Goal: Information Seeking & Learning: Learn about a topic

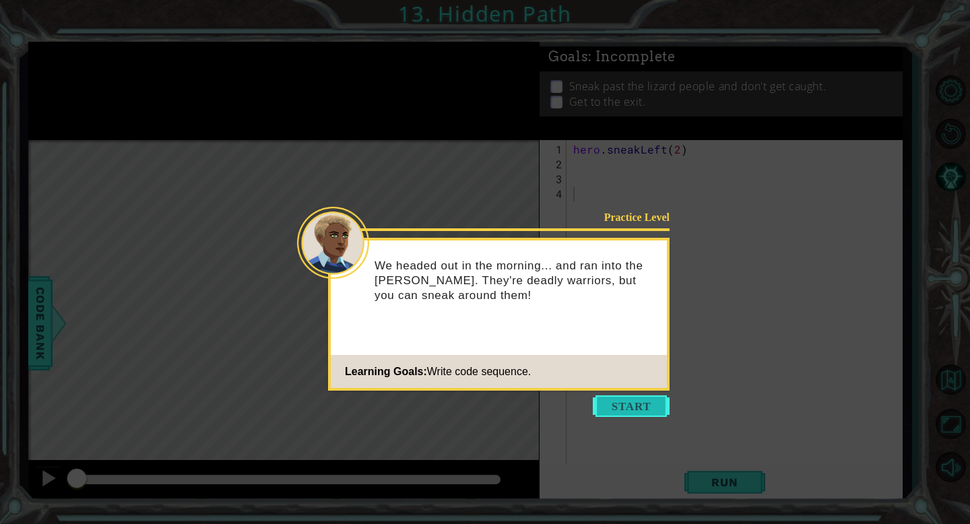
click at [648, 411] on button "Start" at bounding box center [631, 406] width 77 height 22
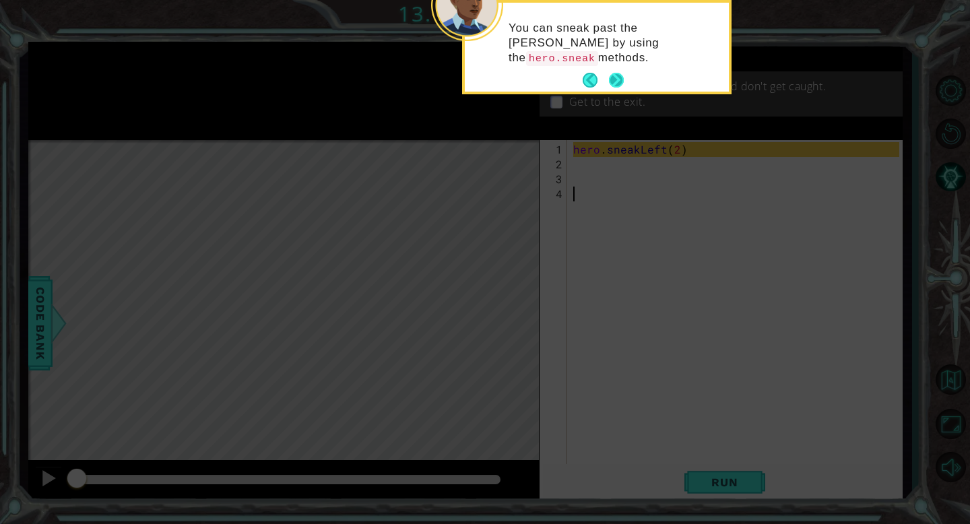
click at [619, 72] on button "Next" at bounding box center [615, 80] width 25 height 25
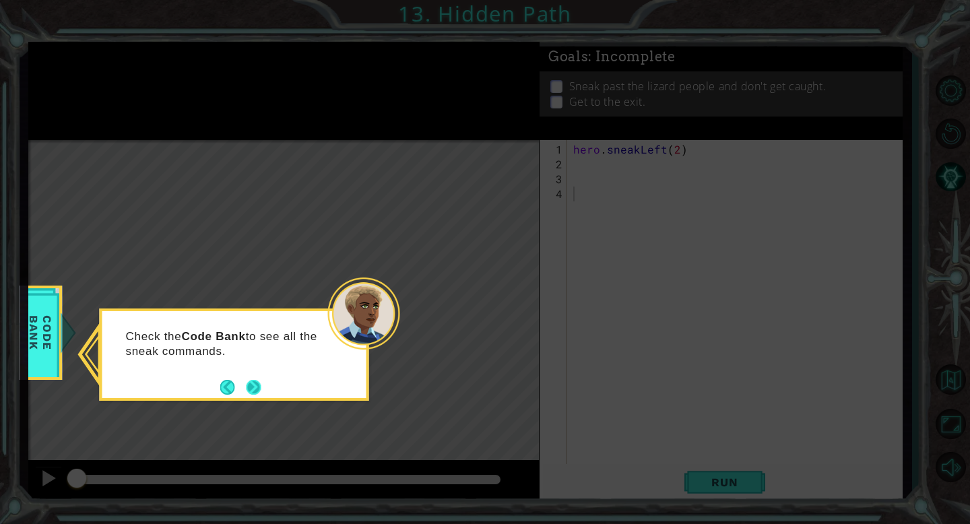
click at [252, 385] on button "Next" at bounding box center [254, 387] width 16 height 16
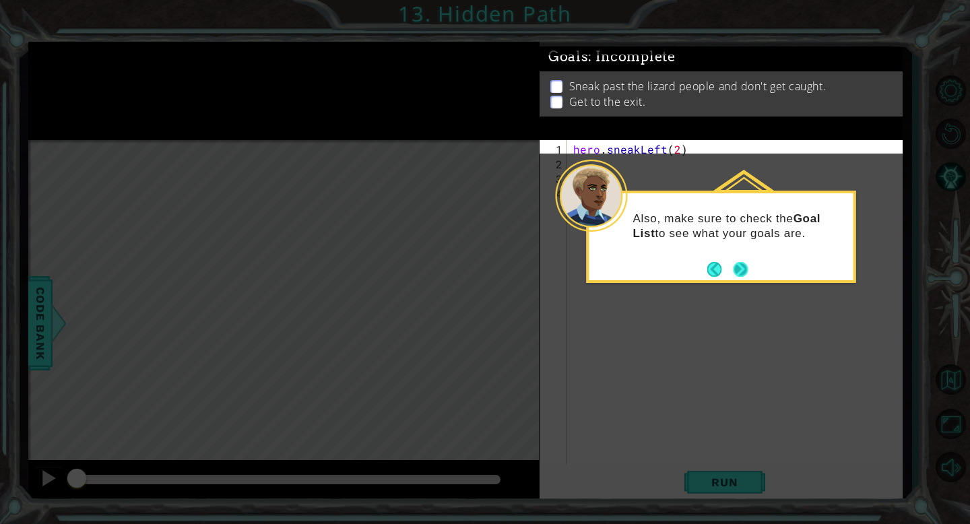
click at [739, 269] on button "Next" at bounding box center [740, 270] width 22 height 22
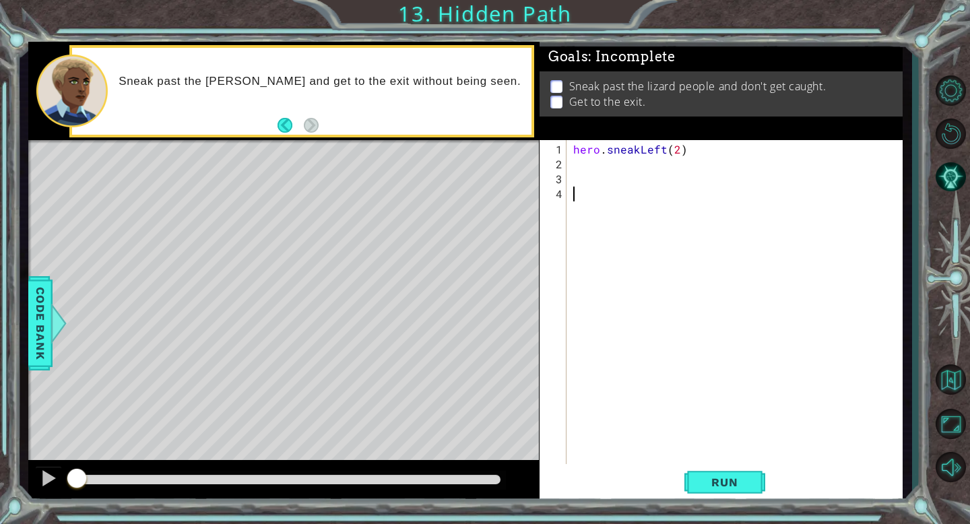
click at [594, 168] on div "hero . sneakLeft ( 2 )" at bounding box center [737, 327] width 335 height 370
type textarea "hero.sneakUp(2)"
type textarea "hero.sneakRight(2)"
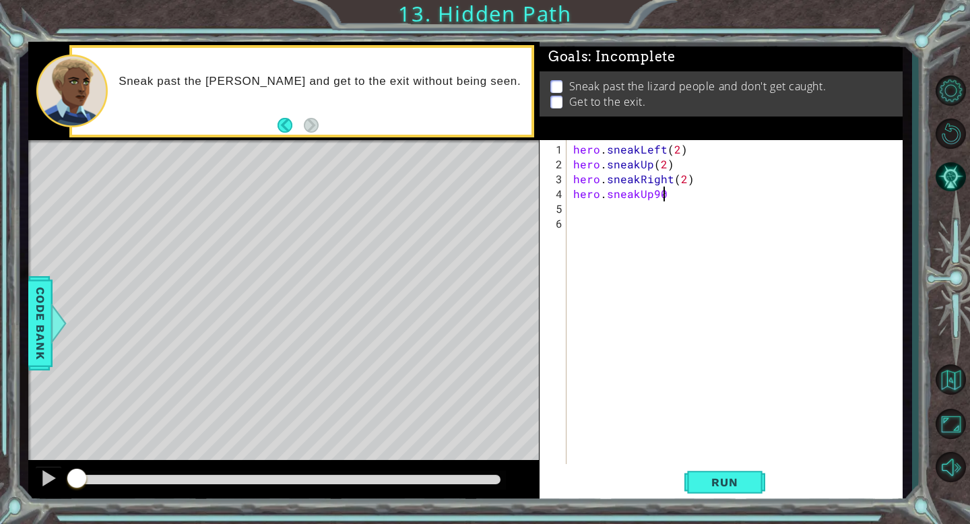
scroll to position [0, 5]
click at [728, 486] on span "Run" at bounding box center [724, 481] width 53 height 13
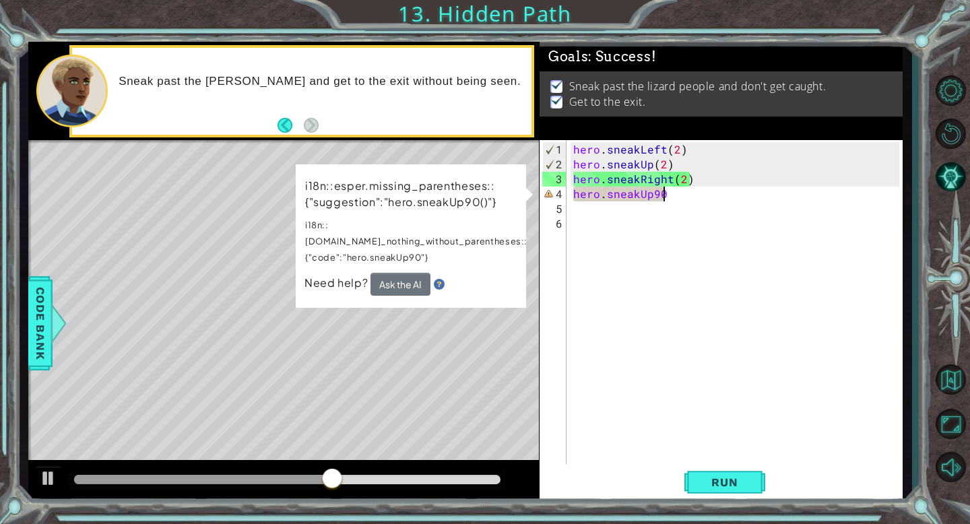
click at [684, 195] on div "hero . sneakLeft ( 2 ) hero . sneakUp ( 2 ) hero . sneakRight ( 2 ) hero . snea…" at bounding box center [737, 320] width 335 height 356
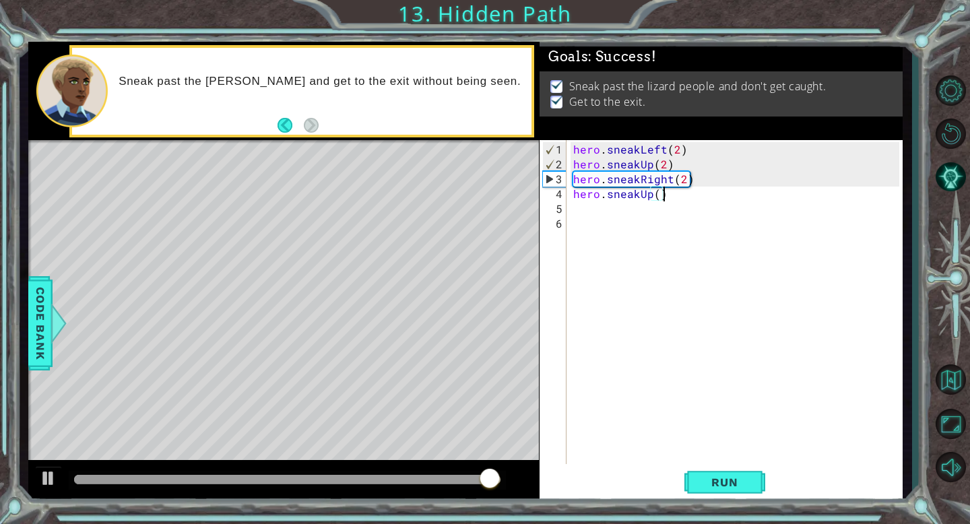
type textarea "hero.sneakUp()"
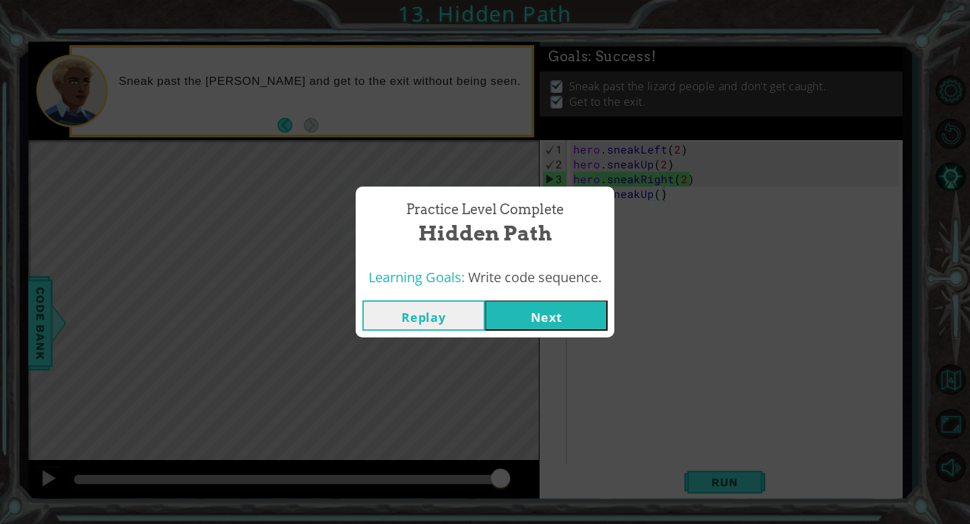
click at [572, 315] on button "Next" at bounding box center [546, 315] width 123 height 30
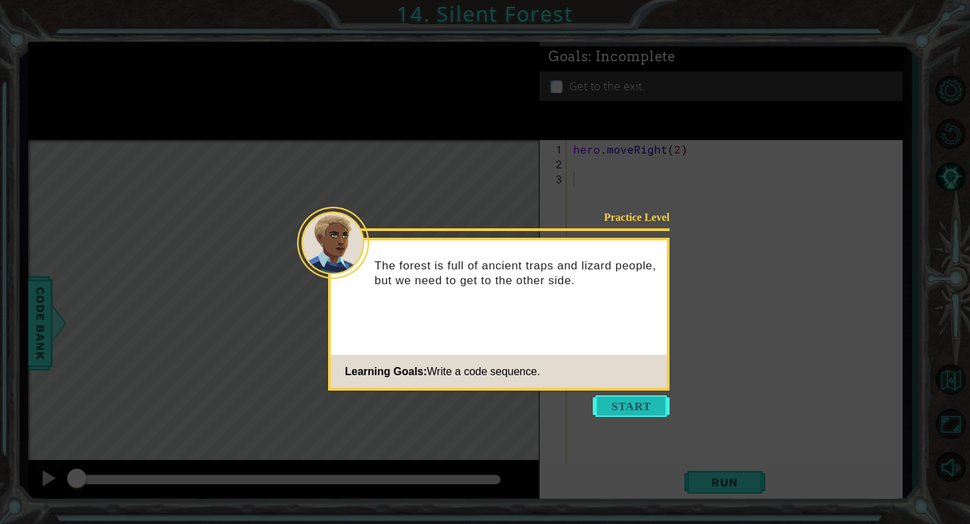
click at [632, 406] on button "Start" at bounding box center [631, 406] width 77 height 22
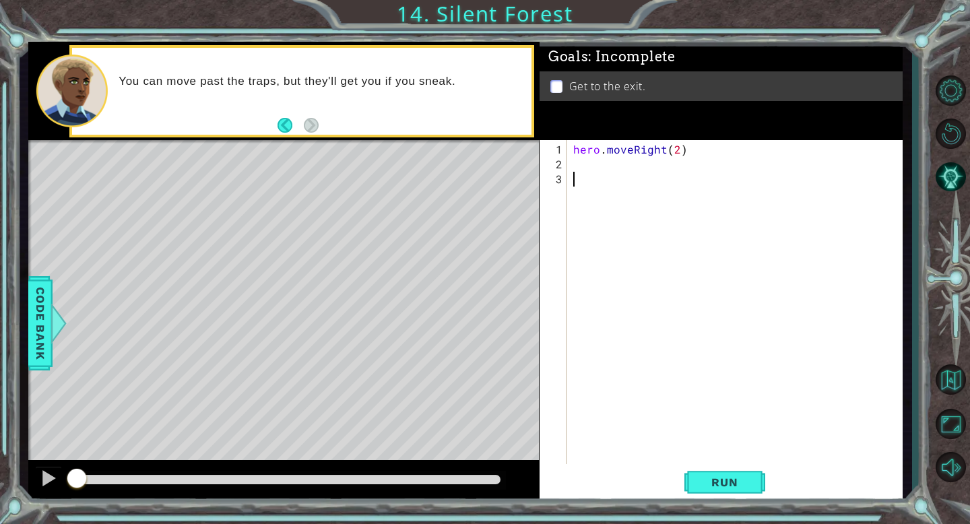
click at [587, 172] on div "hero . moveRight ( 2 )" at bounding box center [737, 327] width 335 height 370
type textarea "hero.moveDown()"
type textarea "hero.sneakRight(2)"
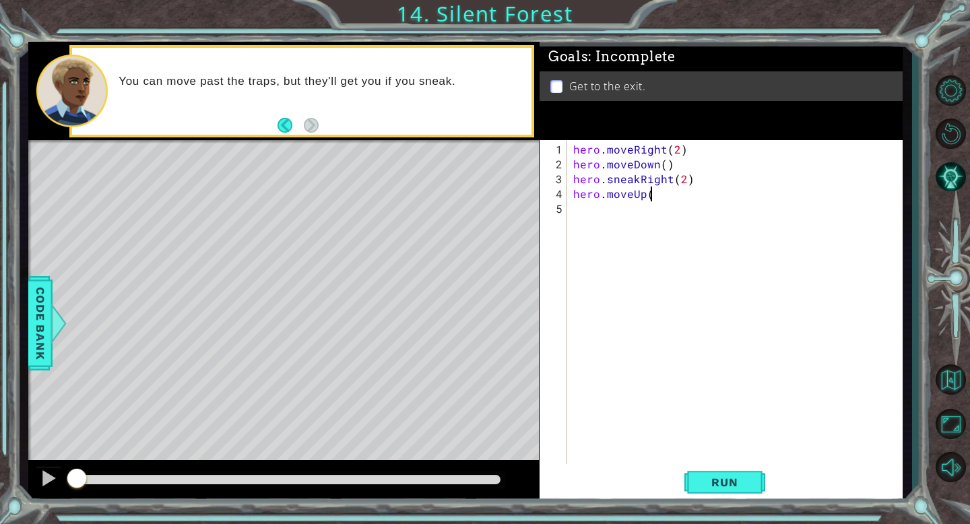
type textarea "hero.moveUp()"
type textarea "hero.moveRight()"
click at [715, 473] on button "Run" at bounding box center [724, 482] width 81 height 36
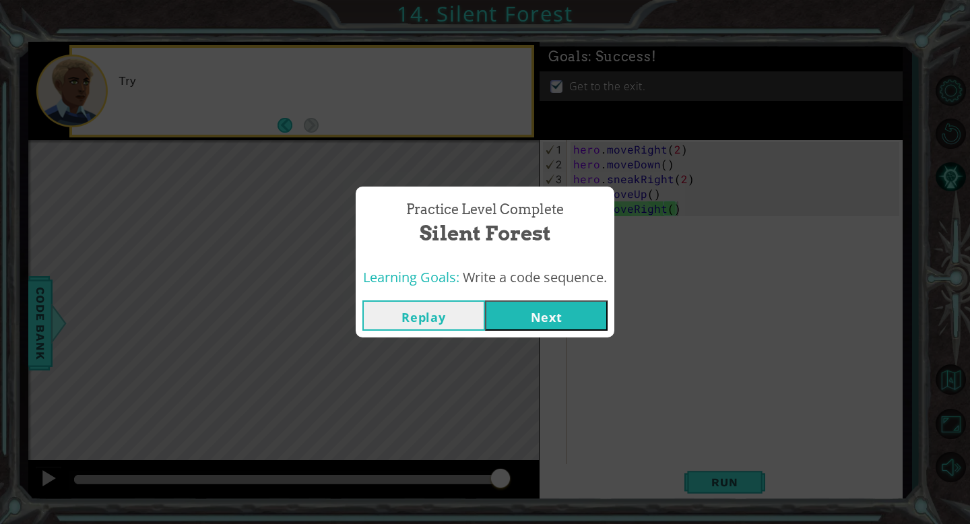
click at [558, 315] on button "Next" at bounding box center [546, 315] width 123 height 30
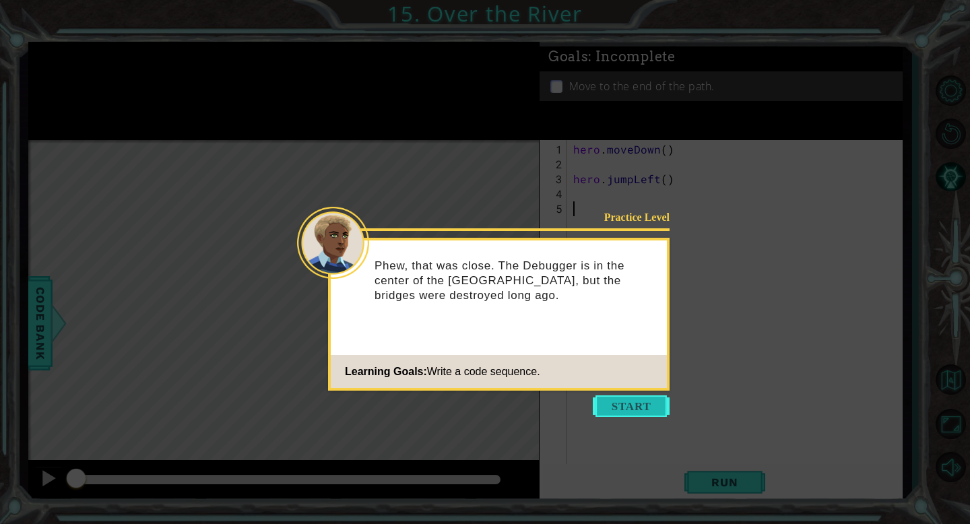
click at [629, 408] on button "Start" at bounding box center [631, 406] width 77 height 22
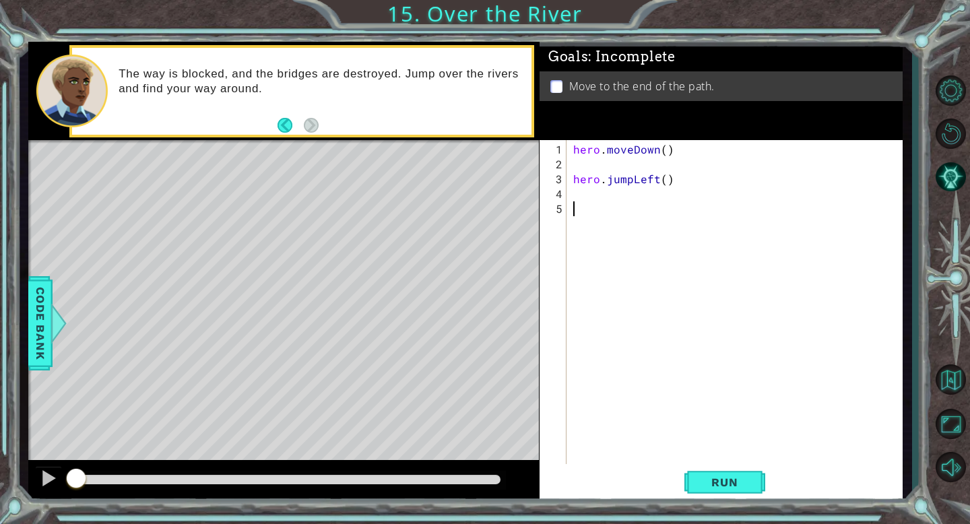
click at [587, 204] on div "hero . moveDown ( ) hero . jumpLeft ( )" at bounding box center [737, 327] width 335 height 370
type textarea "hero.moveLeft()"
type textarea "hero.jumpDown()"
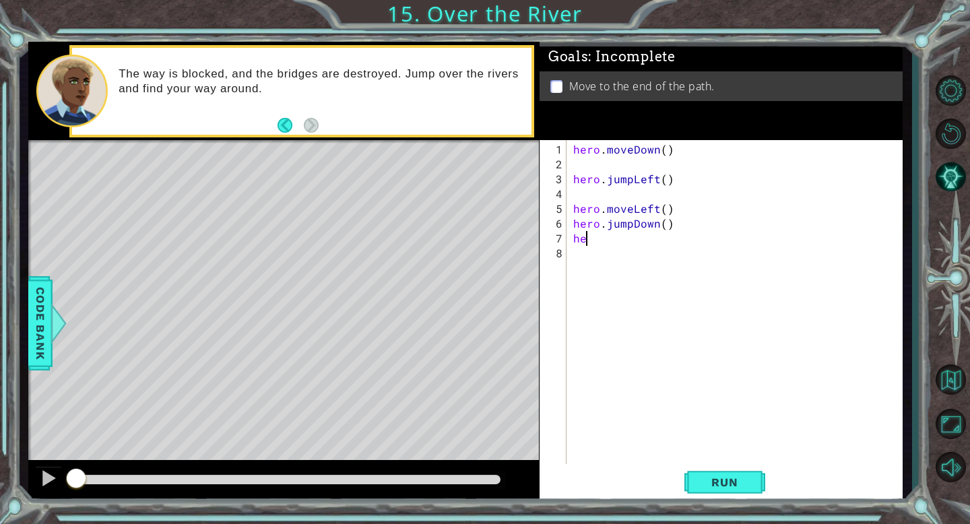
scroll to position [0, 0]
type textarea "hero.jumpRight()"
type textarea "hero.moveRight()"
click at [737, 475] on span "Run" at bounding box center [724, 481] width 53 height 13
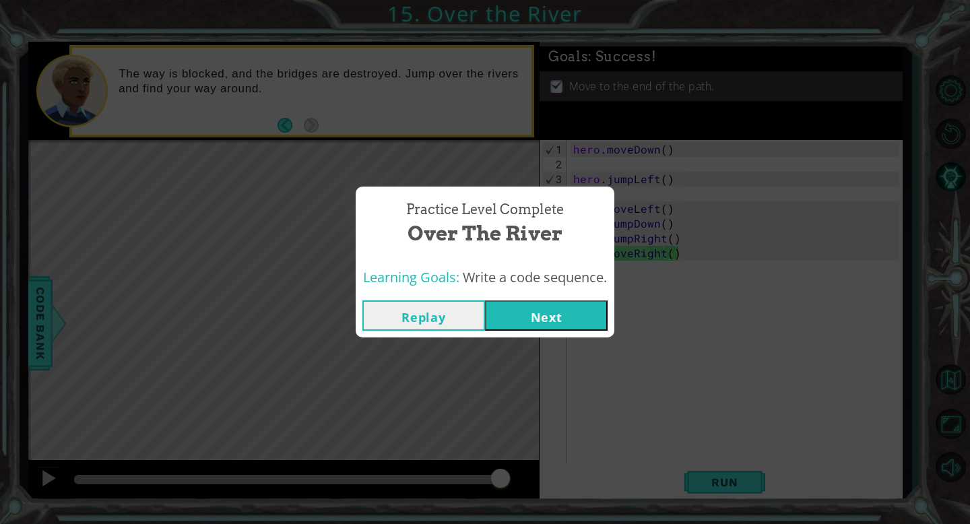
click at [551, 310] on button "Next" at bounding box center [546, 315] width 123 height 30
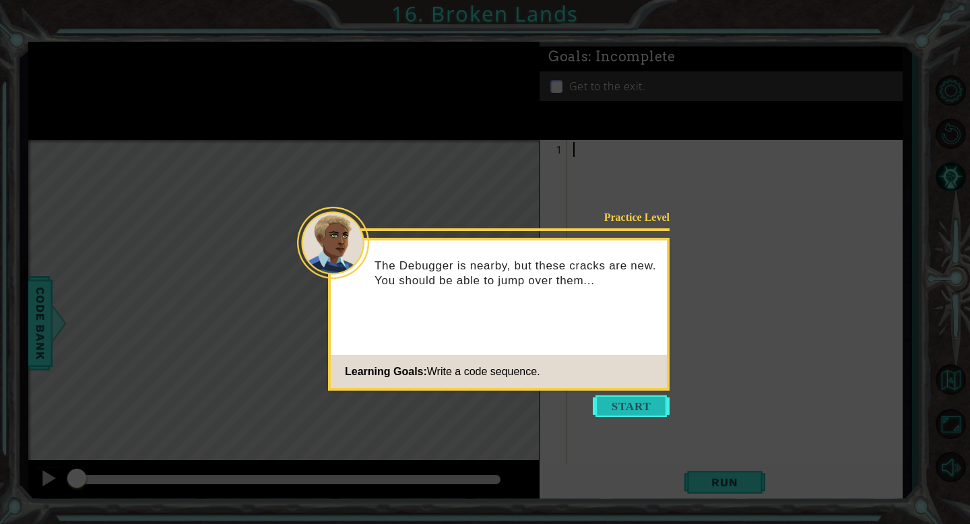
click at [626, 414] on button "Start" at bounding box center [631, 406] width 77 height 22
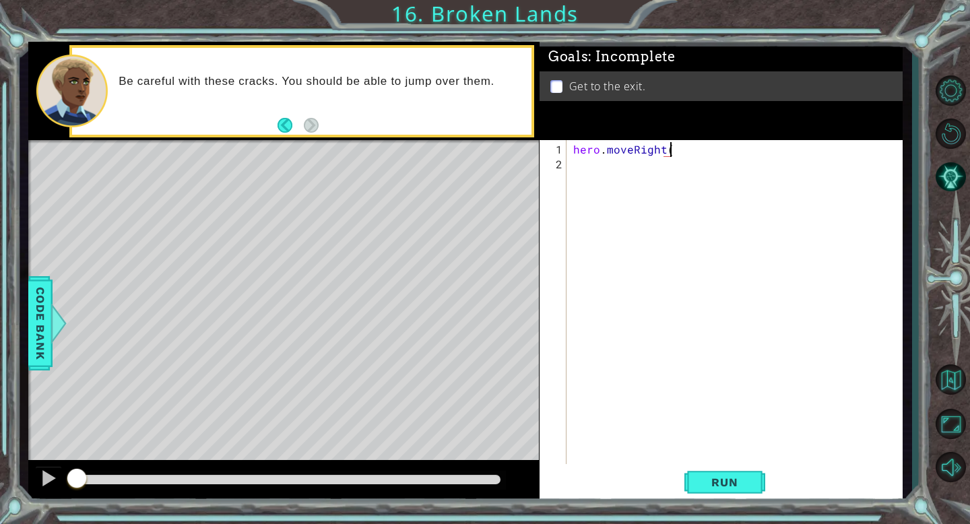
scroll to position [0, 5]
type textarea "hero.moveRight()"
type textarea "hero.jumpRight()"
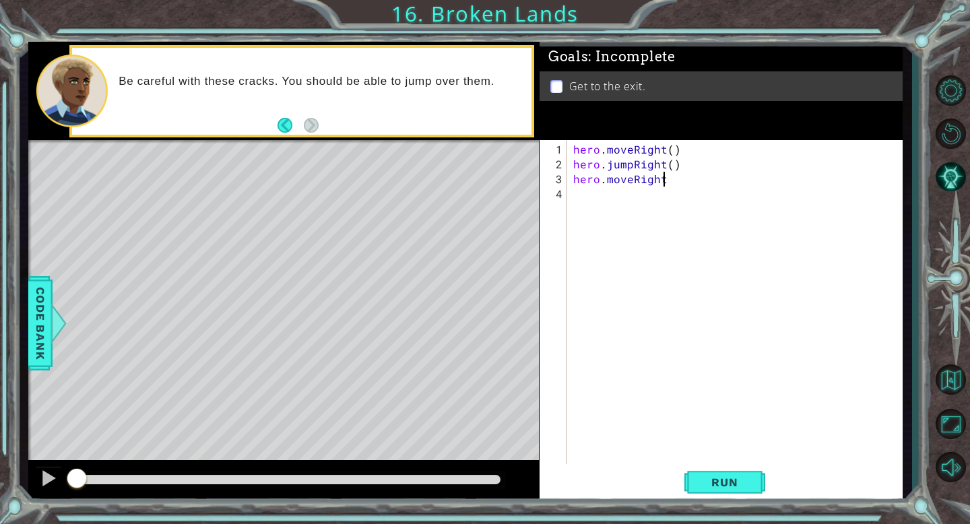
type textarea "hero.moveRight()"
type textarea "hero.jumpUp()"
type textarea "hero.moveUp()"
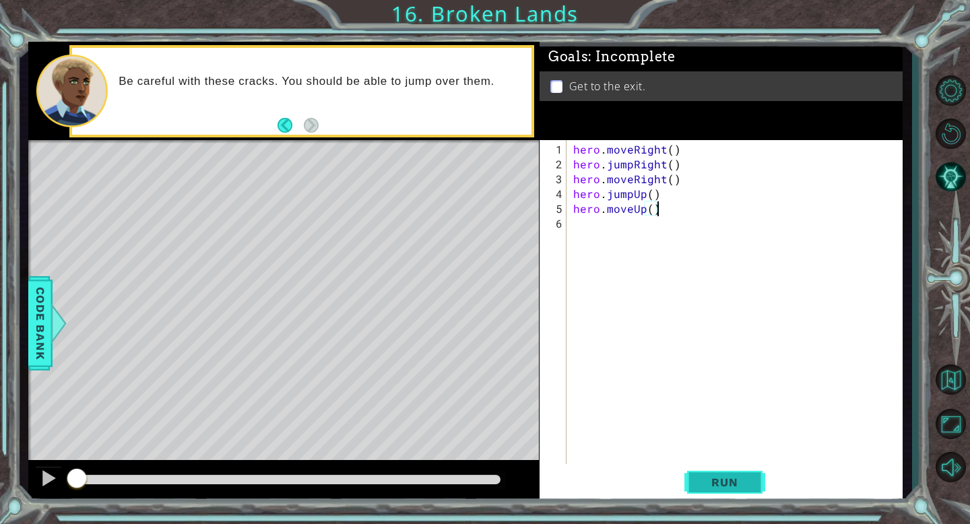
click at [713, 483] on span "Run" at bounding box center [724, 481] width 53 height 13
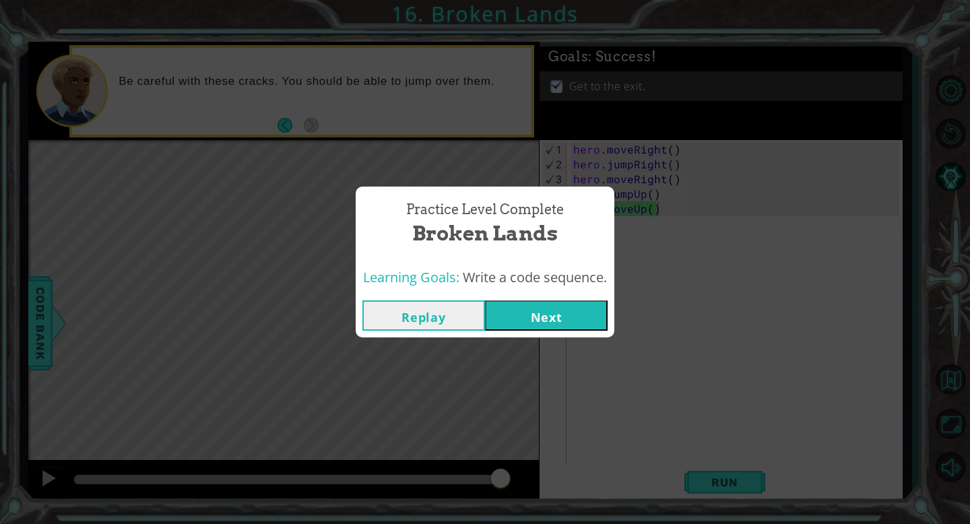
click at [545, 314] on button "Next" at bounding box center [546, 315] width 123 height 30
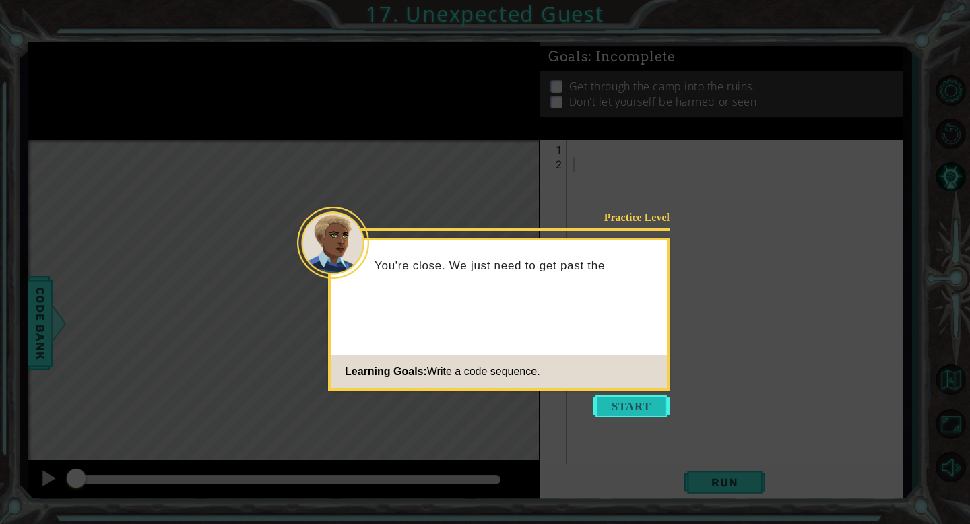
click at [636, 404] on button "Start" at bounding box center [631, 406] width 77 height 22
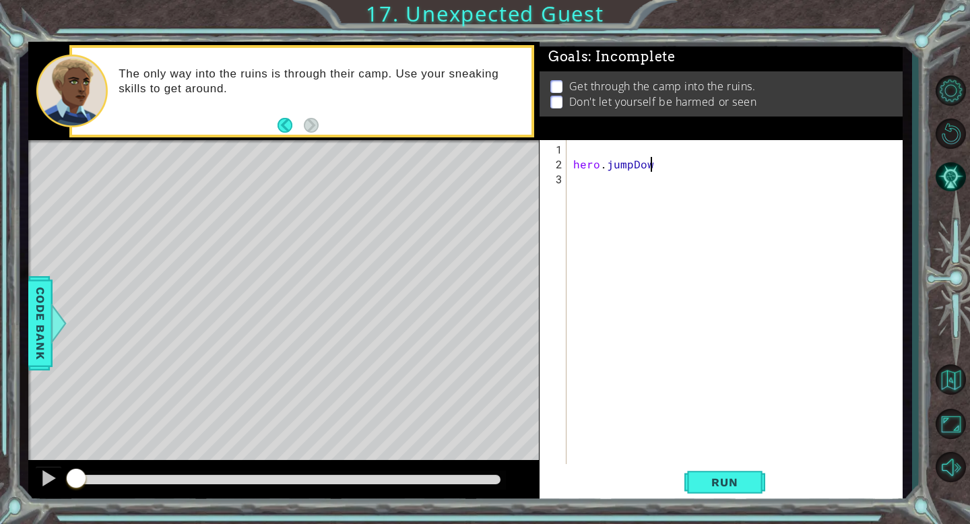
scroll to position [0, 4]
type textarea "hero.jumpDown()"
type textarea "hero.jumpRight()"
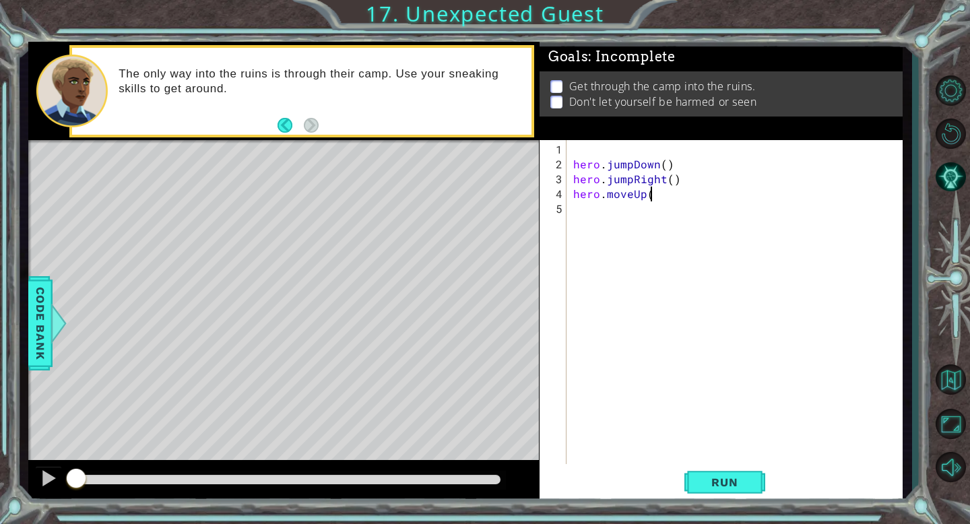
type textarea "hero.moveUp()"
type textarea "hero.moveRight()"
type textarea "hero.moveDown()"
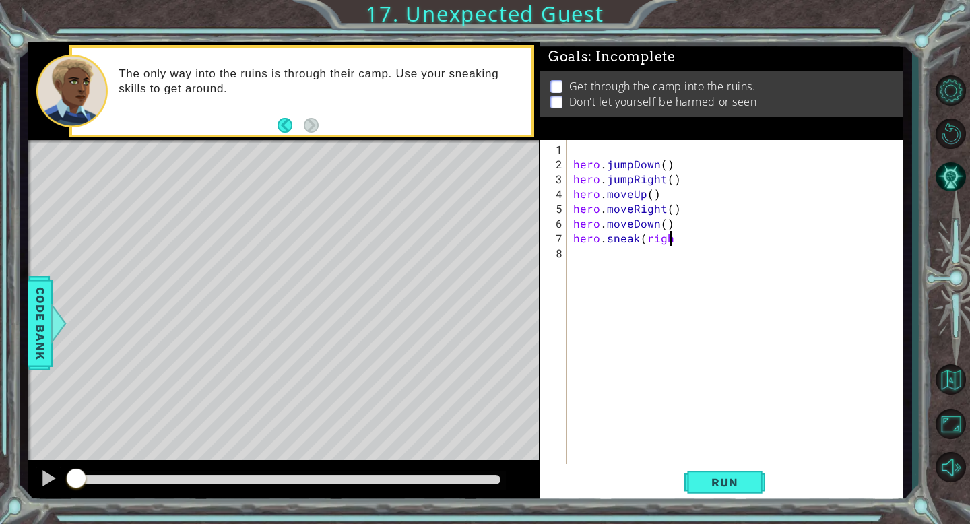
scroll to position [0, 5]
type textarea "hero.sneakRight(2)"
click at [727, 477] on span "Run" at bounding box center [724, 481] width 53 height 13
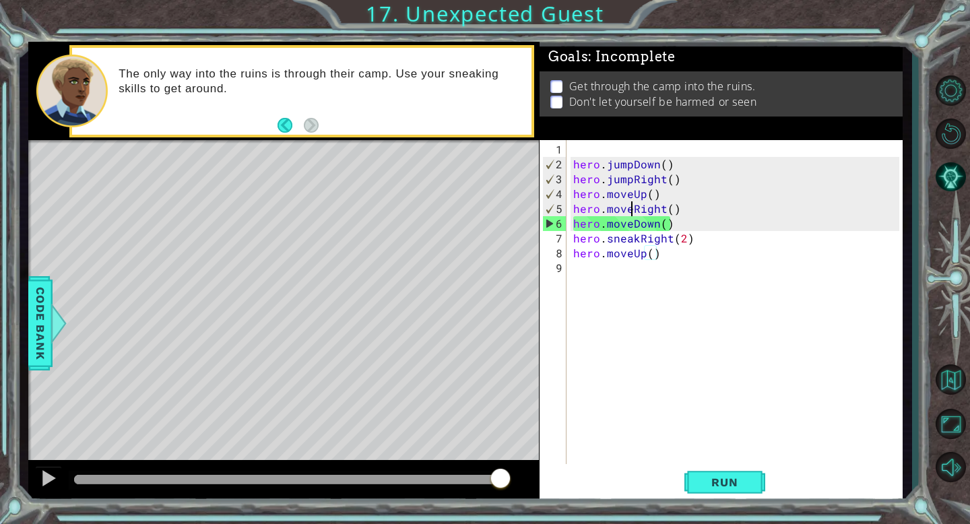
click at [631, 209] on div "hero . jumpDown ( ) hero . jumpRight ( ) hero . moveUp ( ) hero . moveRight ( )…" at bounding box center [737, 320] width 335 height 356
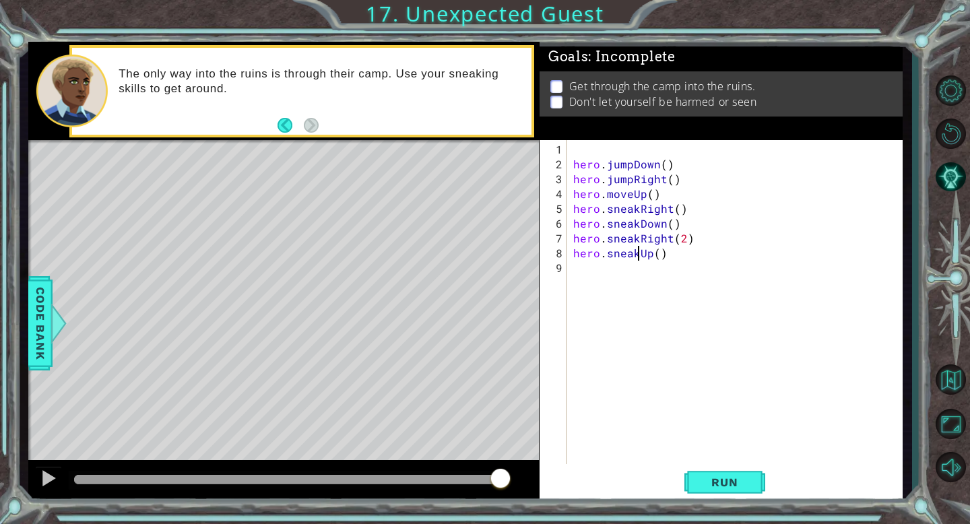
scroll to position [0, 3]
type textarea "hero.sneakUp()"
click at [717, 482] on span "Run" at bounding box center [724, 481] width 53 height 13
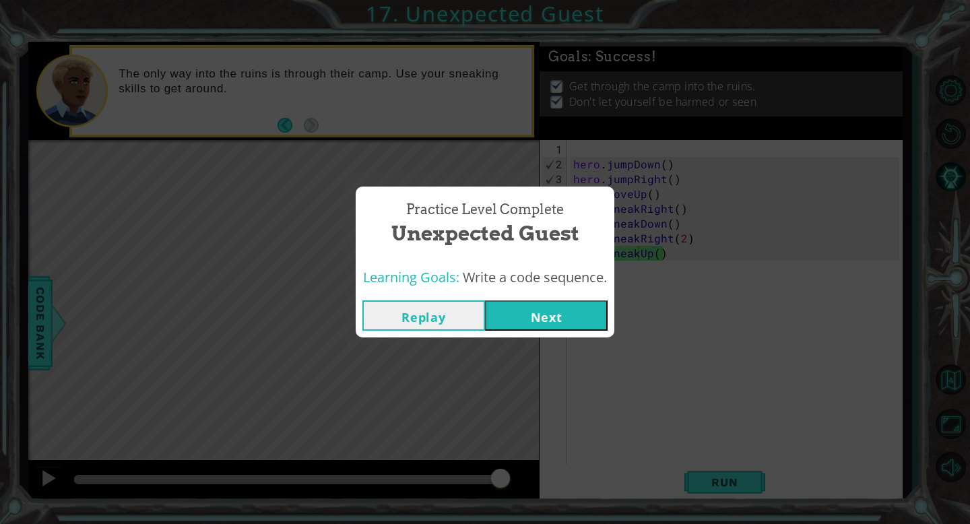
click at [566, 319] on button "Next" at bounding box center [546, 315] width 123 height 30
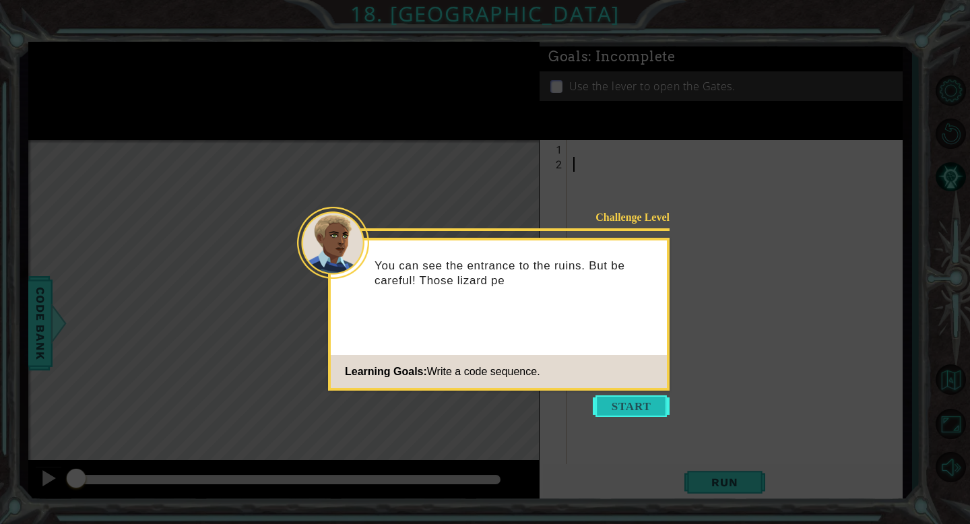
click at [628, 405] on button "Start" at bounding box center [631, 406] width 77 height 22
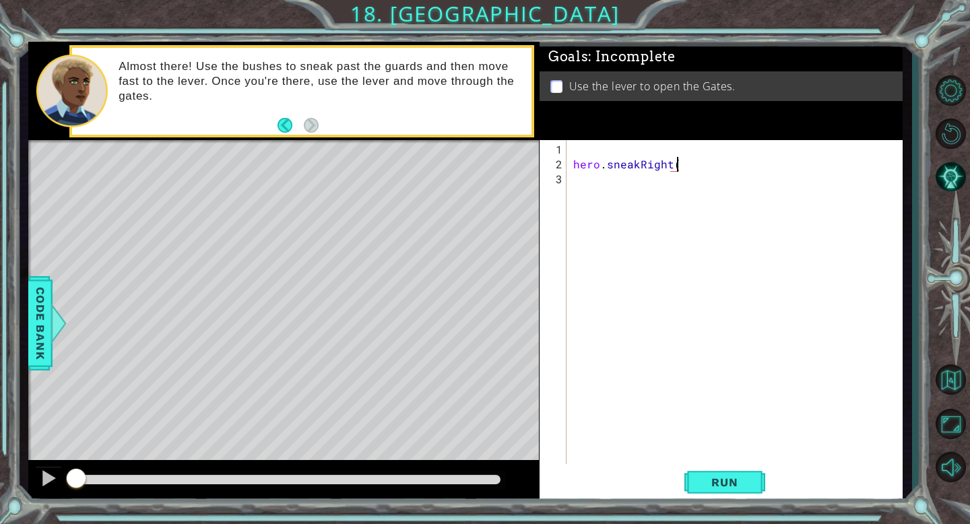
scroll to position [0, 6]
type textarea "hero.sneakRight()"
type textarea "hero.sneakUp(2)"
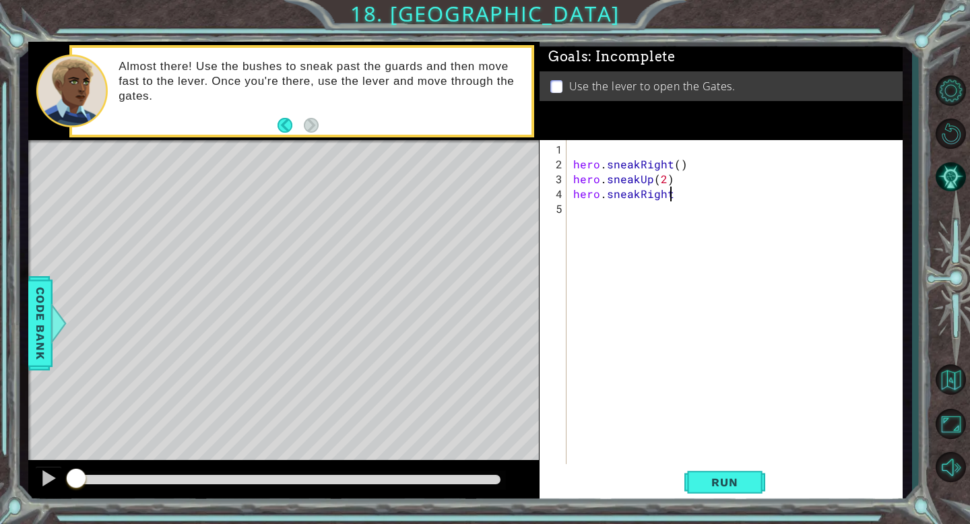
type textarea "hero.sneakRight()"
type textarea "hero.sneakUp()"
type textarea "hero.moveRight()"
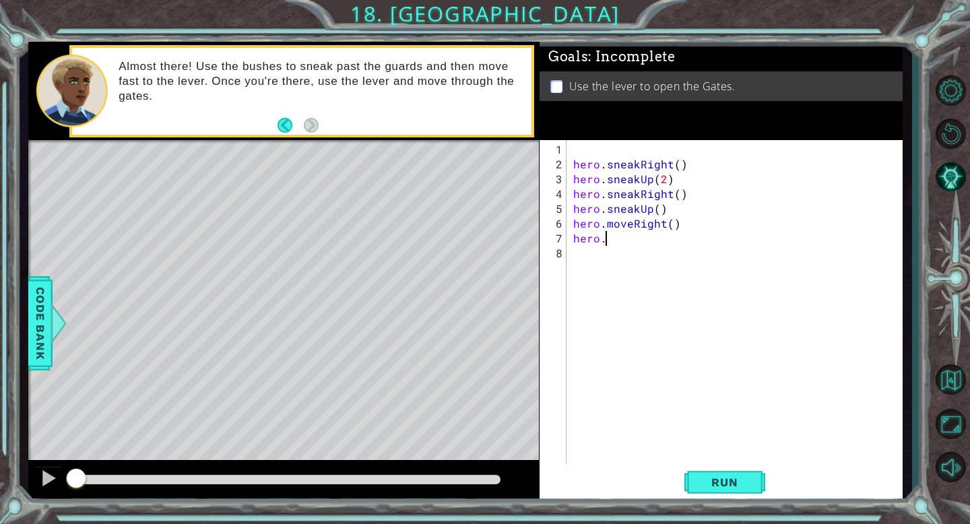
scroll to position [0, 1]
type textarea "hero.jumpRight()"
click at [44, 317] on span "Code Bank" at bounding box center [41, 323] width 22 height 82
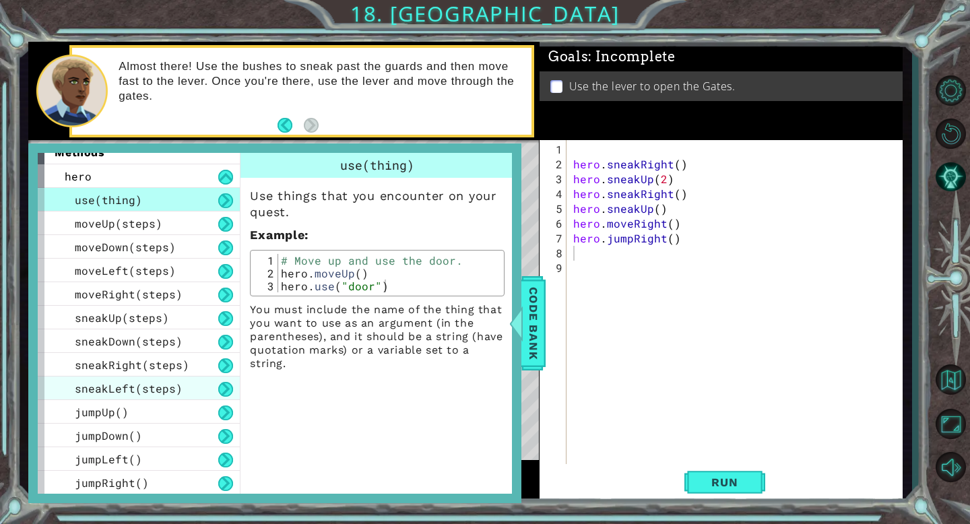
scroll to position [13, 0]
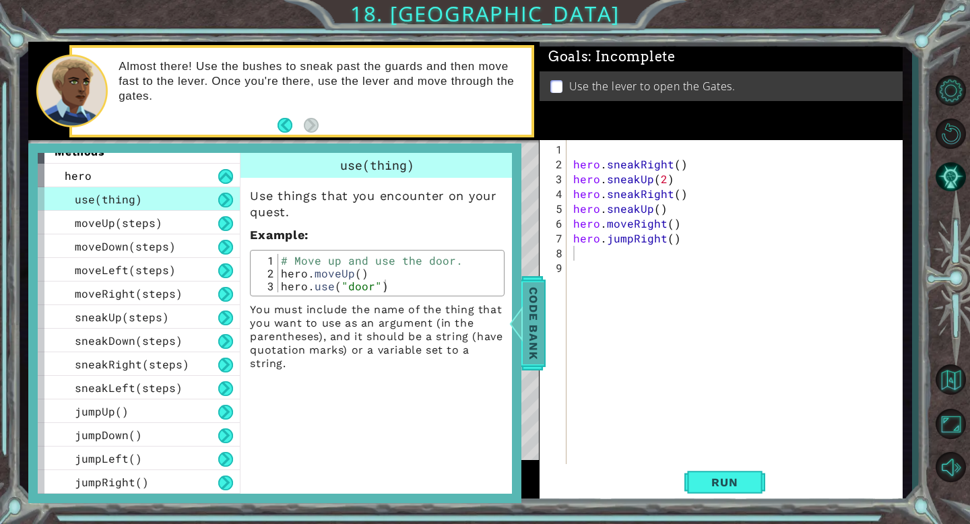
click at [535, 312] on span "Code Bank" at bounding box center [534, 323] width 22 height 82
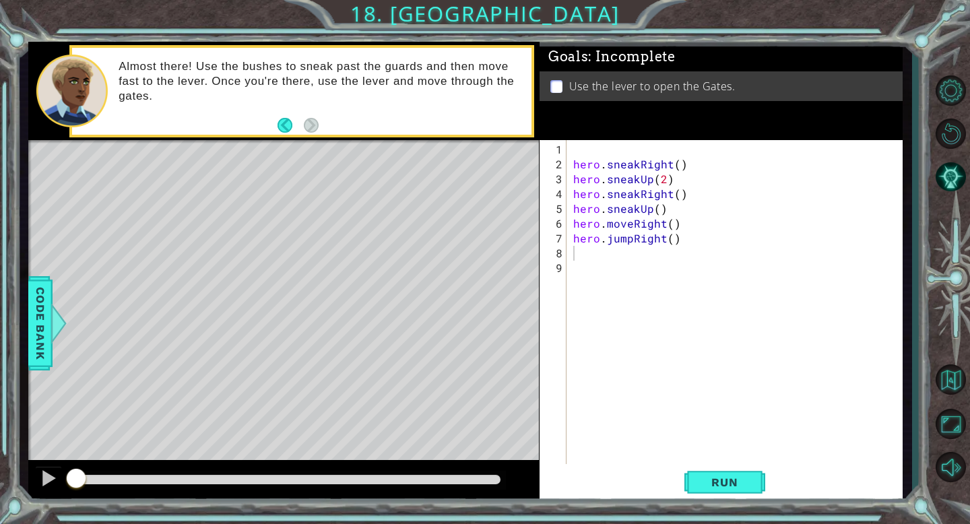
click at [591, 259] on div "hero . sneakRight ( ) hero . sneakUp ( 2 ) hero . sneakRight ( ) hero . sneakUp…" at bounding box center [737, 320] width 335 height 356
type textarea "hero.moveDown()"
type textarea "hero.jumpDown()"
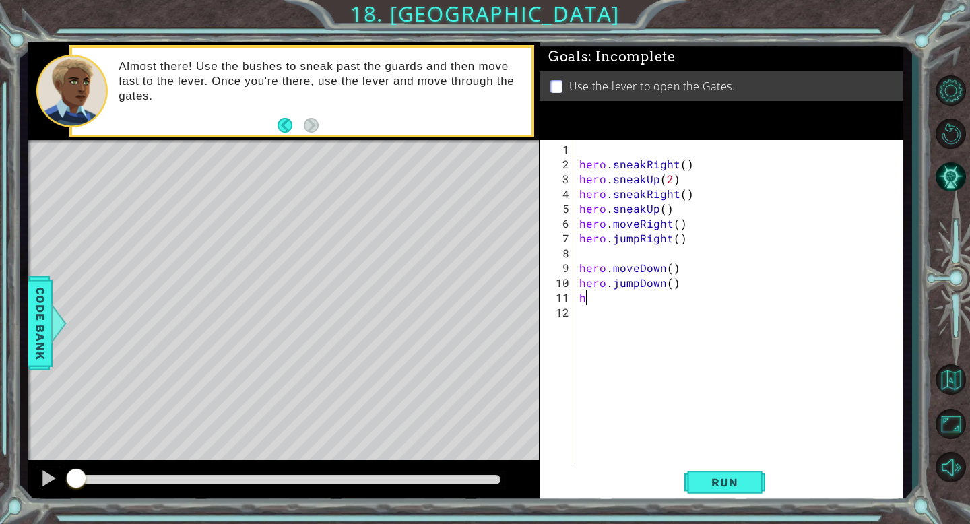
scroll to position [0, 0]
type textarea "hero.moveRight(2)"
type textarea "hero.jumpUp()"
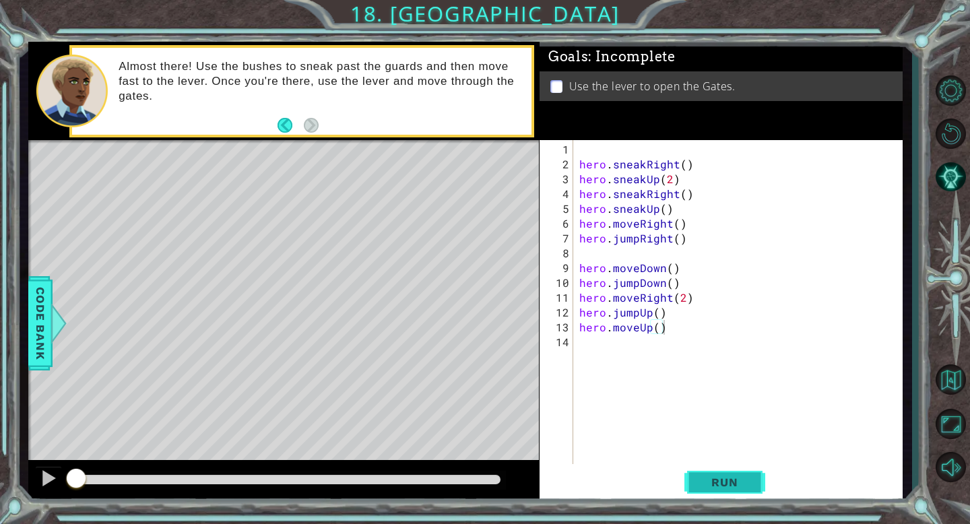
click at [735, 484] on span "Run" at bounding box center [724, 481] width 53 height 13
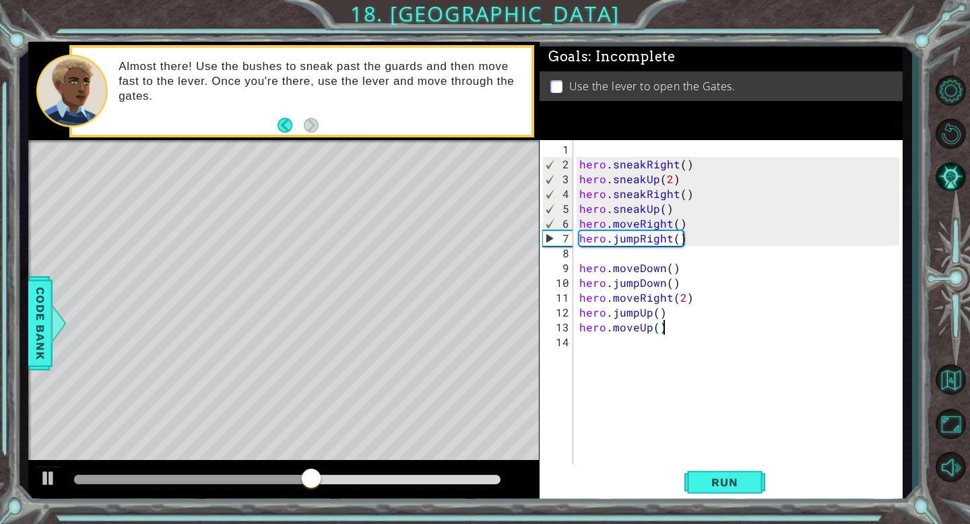
drag, startPoint x: 636, startPoint y: 224, endPoint x: 655, endPoint y: 223, distance: 18.9
click at [636, 224] on div "hero . sneakRight ( ) hero . sneakUp ( 2 ) hero . sneakRight ( ) hero . sneakUp…" at bounding box center [740, 320] width 329 height 356
click at [727, 473] on button "Run" at bounding box center [724, 482] width 81 height 36
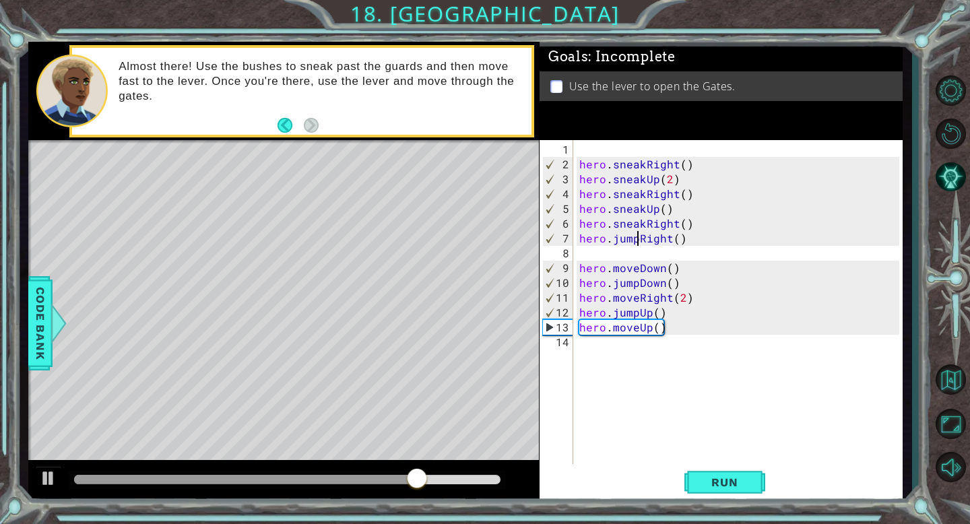
click at [639, 239] on div "hero . sneakRight ( ) hero . sneakUp ( 2 ) hero . sneakRight ( ) hero . sneakUp…" at bounding box center [740, 320] width 329 height 356
type textarea "hero.moveRight()"
click at [733, 477] on span "Run" at bounding box center [724, 481] width 53 height 13
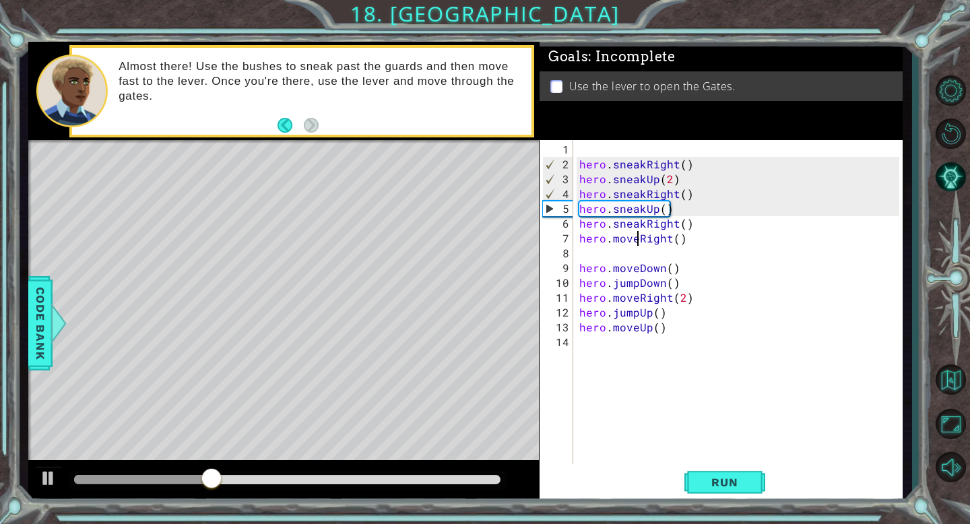
click at [595, 339] on div "hero . sneakRight ( ) hero . sneakUp ( 2 ) hero . sneakRight ( ) hero . sneakUp…" at bounding box center [740, 320] width 329 height 356
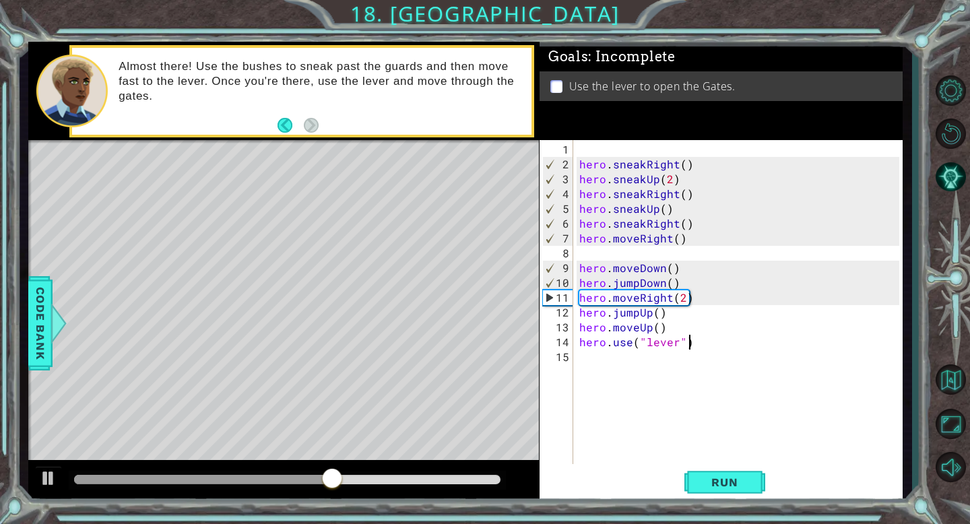
scroll to position [0, 6]
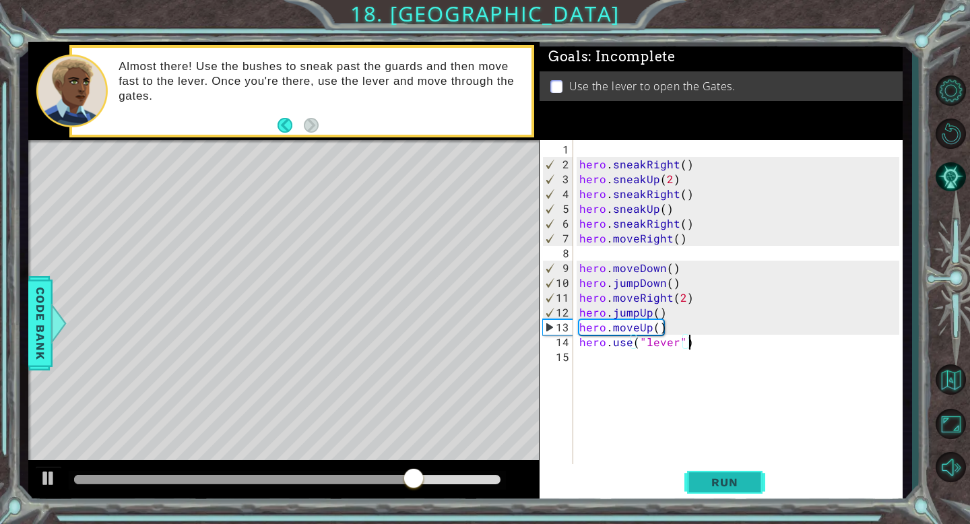
type textarea "hero.use("lever")"
click at [708, 484] on span "Run" at bounding box center [724, 481] width 53 height 13
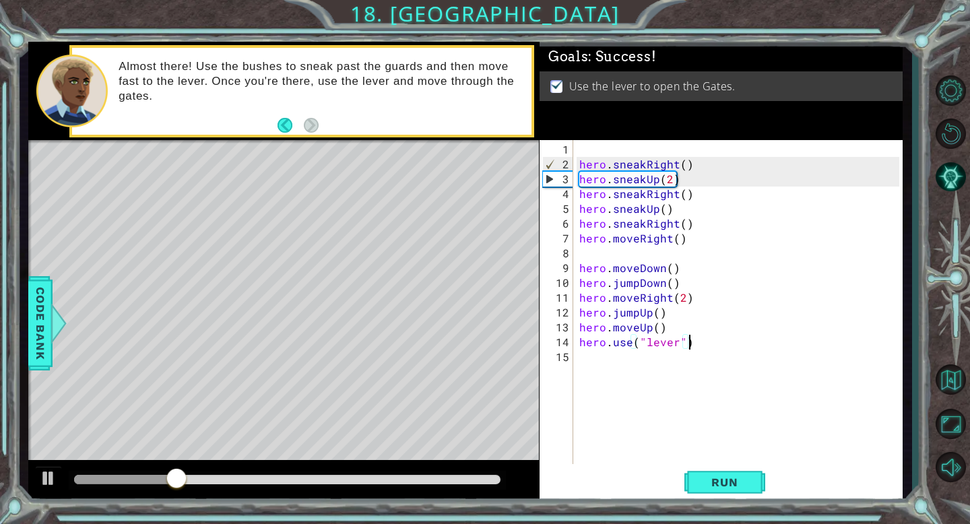
click at [282, 486] on div at bounding box center [287, 480] width 436 height 19
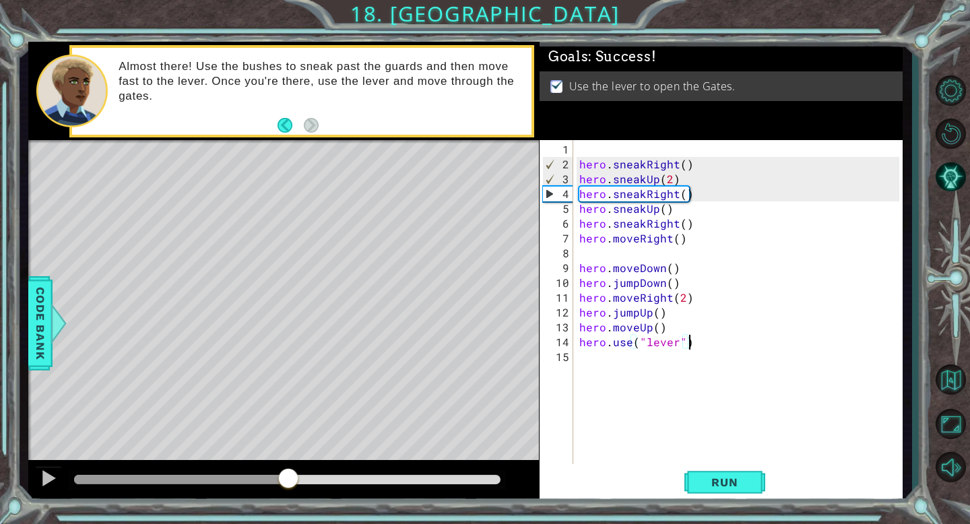
click at [287, 482] on div at bounding box center [287, 479] width 426 height 9
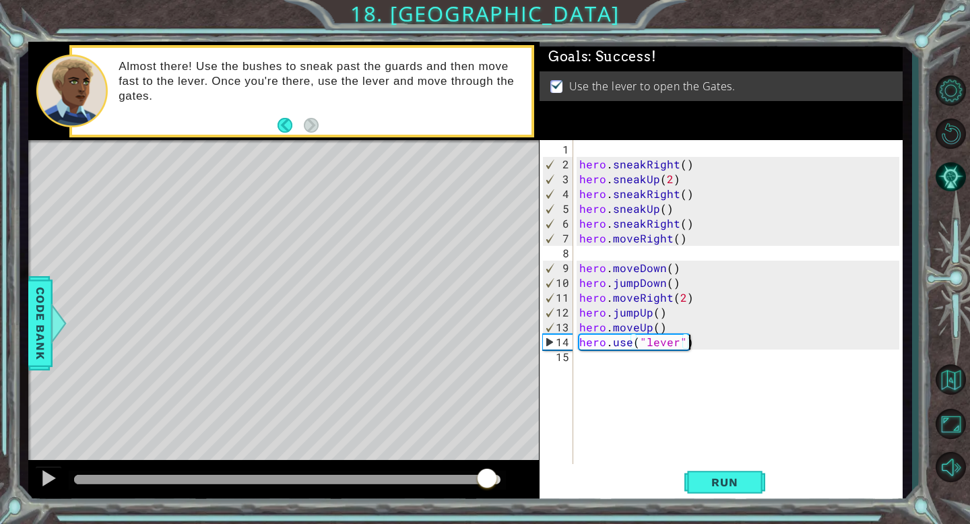
click at [518, 483] on body "1 ההההההההההההההההההההההההההההההההההההההההההההההההההההההההההההההההההההההההההההה…" at bounding box center [485, 262] width 970 height 524
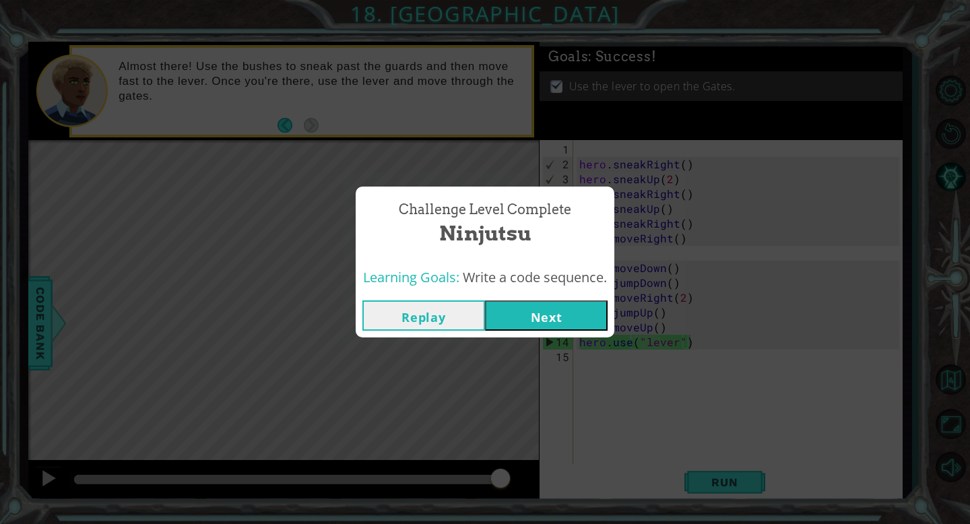
click at [550, 316] on button "Next" at bounding box center [546, 315] width 123 height 30
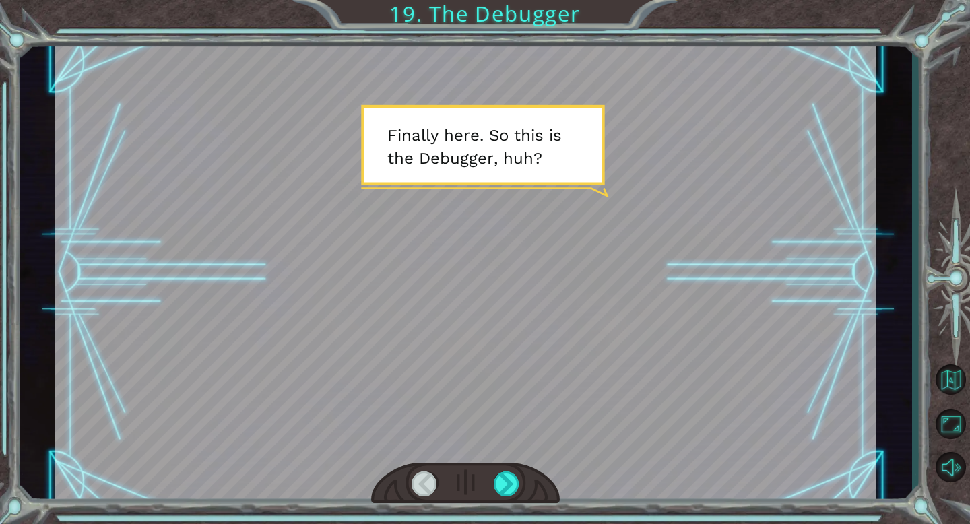
click at [486, 341] on div at bounding box center [465, 272] width 820 height 461
click at [515, 483] on div at bounding box center [507, 483] width 26 height 25
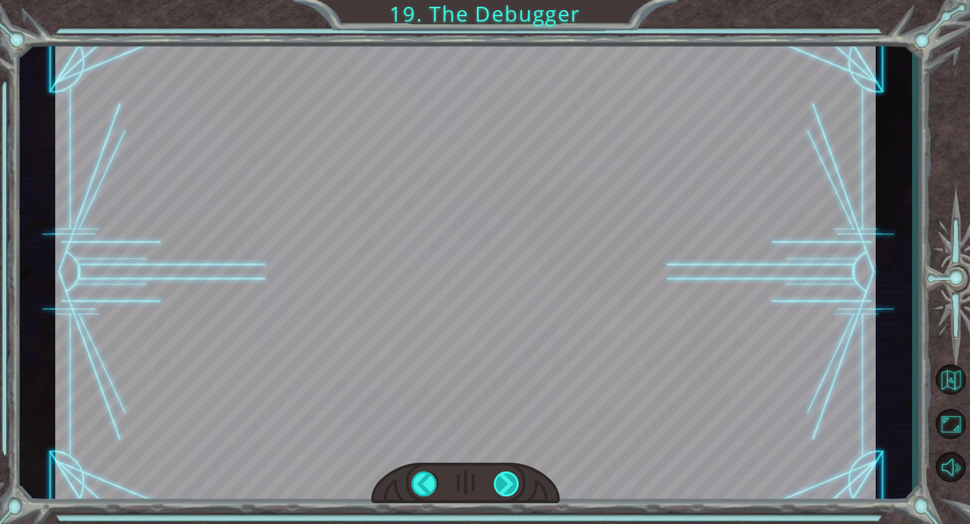
click at [508, 482] on div at bounding box center [507, 483] width 26 height 25
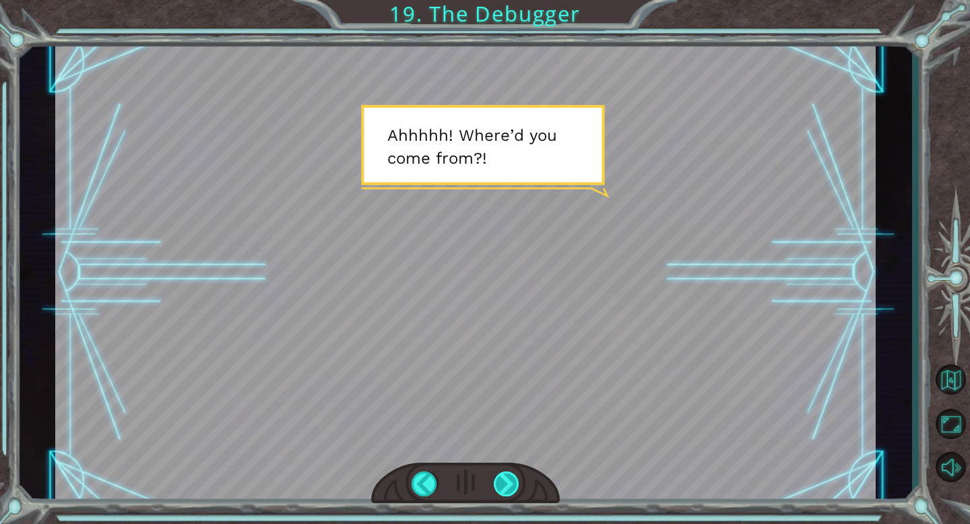
click at [508, 482] on div at bounding box center [507, 483] width 26 height 25
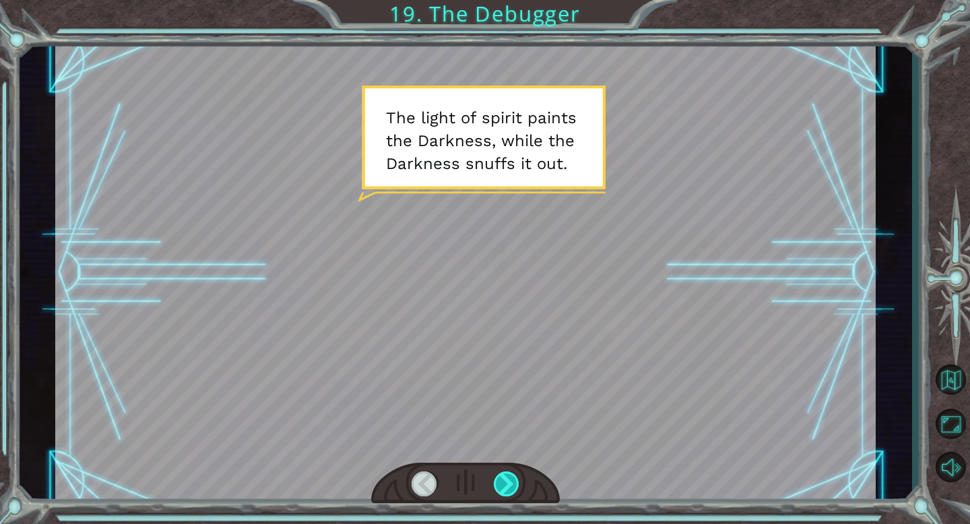
click at [508, 482] on div at bounding box center [507, 483] width 26 height 25
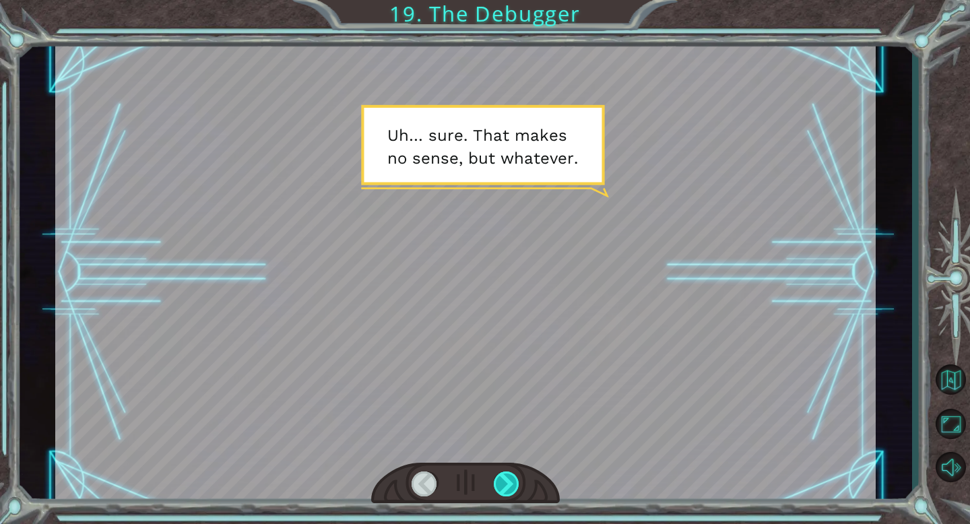
click at [508, 482] on div at bounding box center [507, 483] width 26 height 25
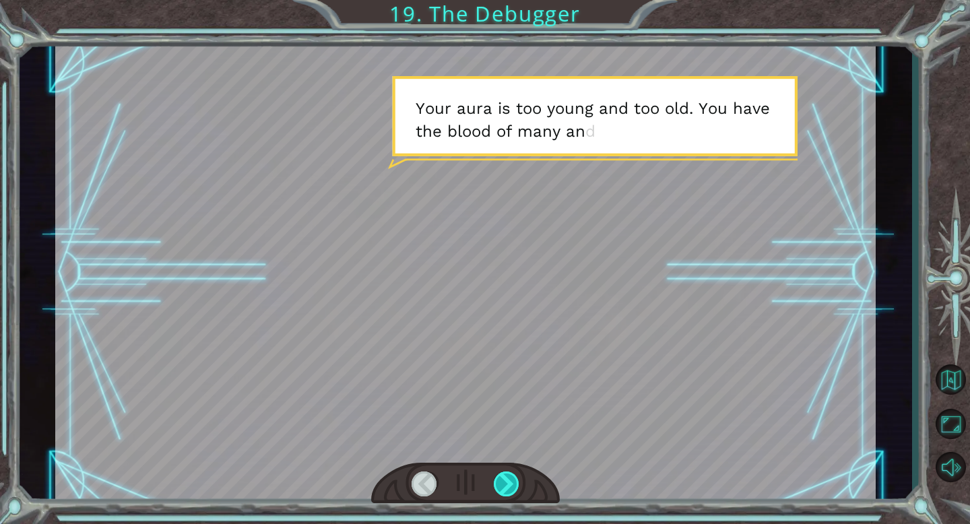
click at [508, 482] on div at bounding box center [507, 483] width 26 height 25
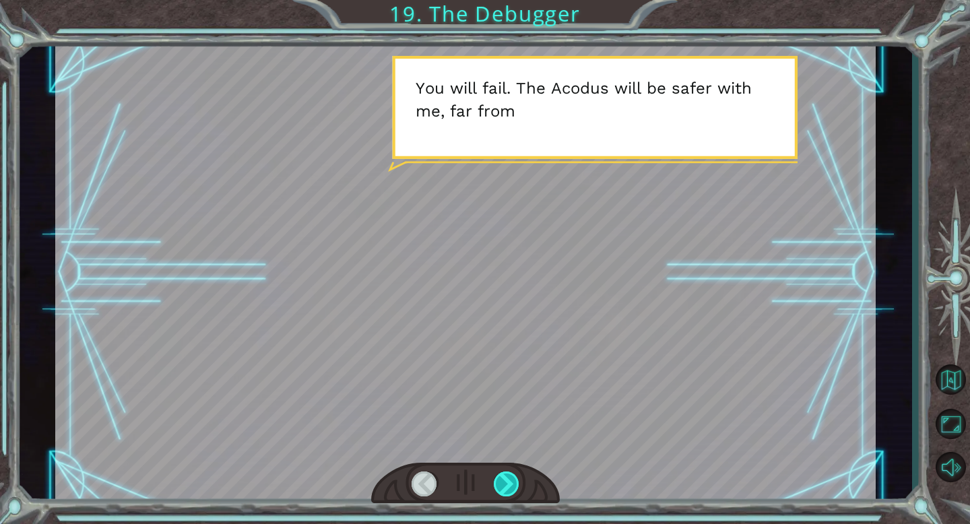
click at [507, 484] on div at bounding box center [507, 483] width 26 height 25
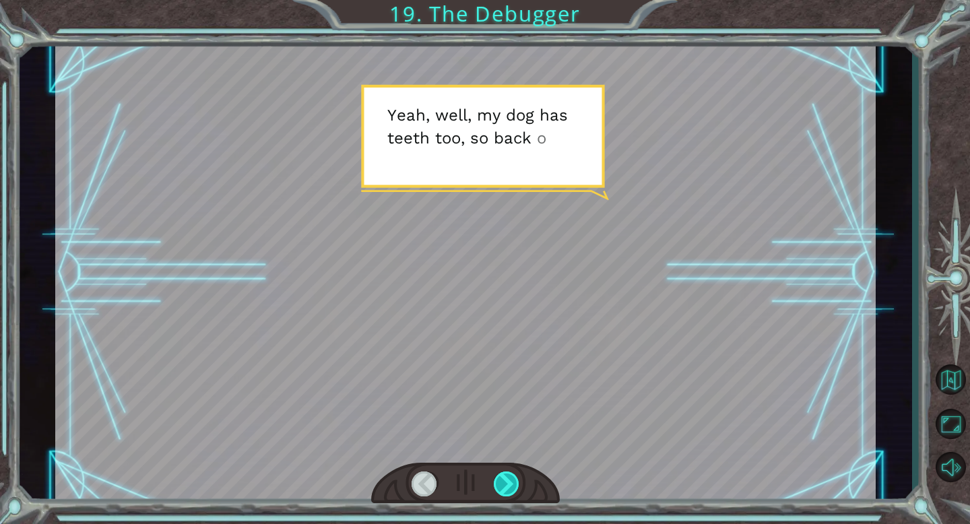
click at [507, 484] on div at bounding box center [507, 483] width 26 height 25
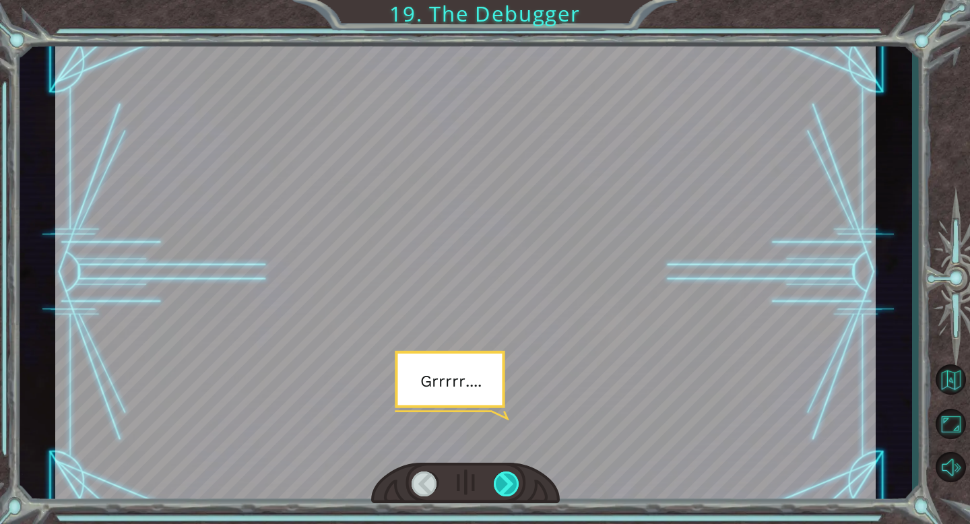
click at [507, 484] on div at bounding box center [507, 483] width 26 height 25
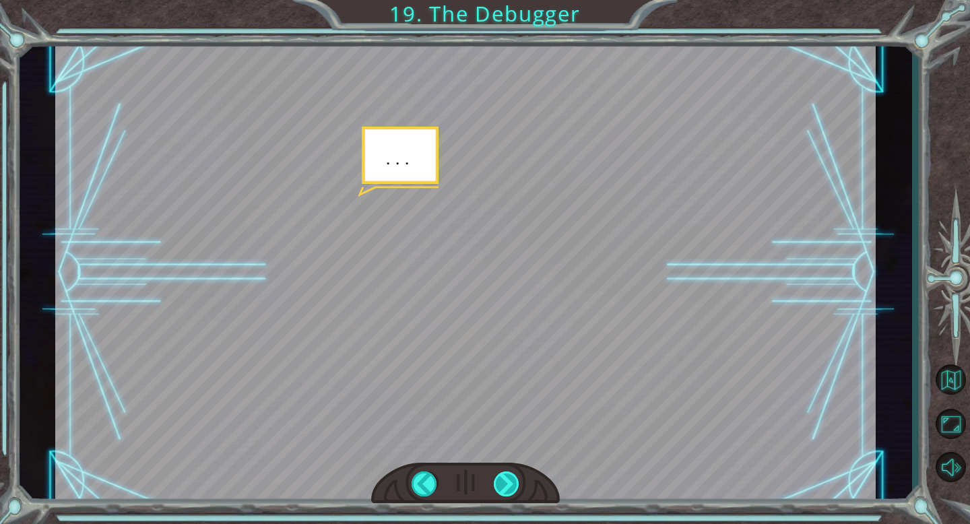
click at [507, 484] on div at bounding box center [507, 483] width 26 height 25
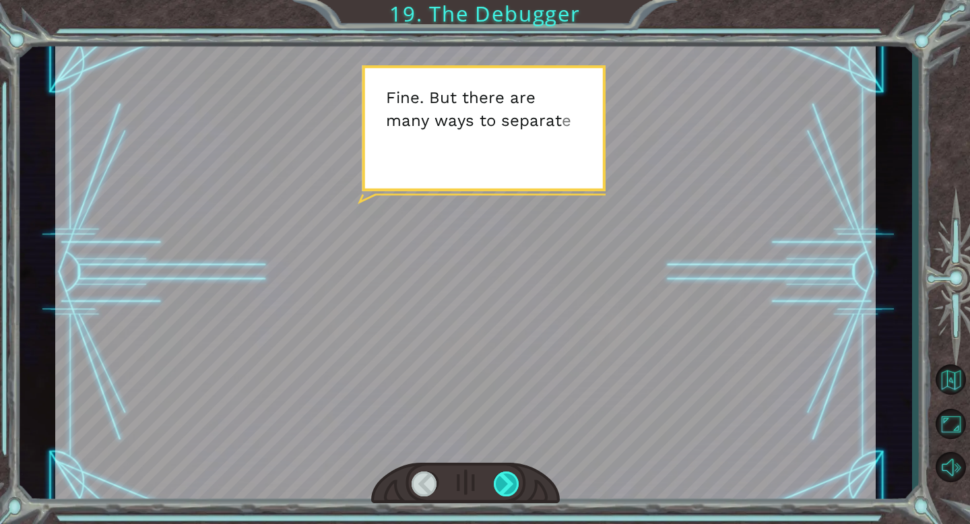
click at [507, 484] on div at bounding box center [507, 483] width 26 height 25
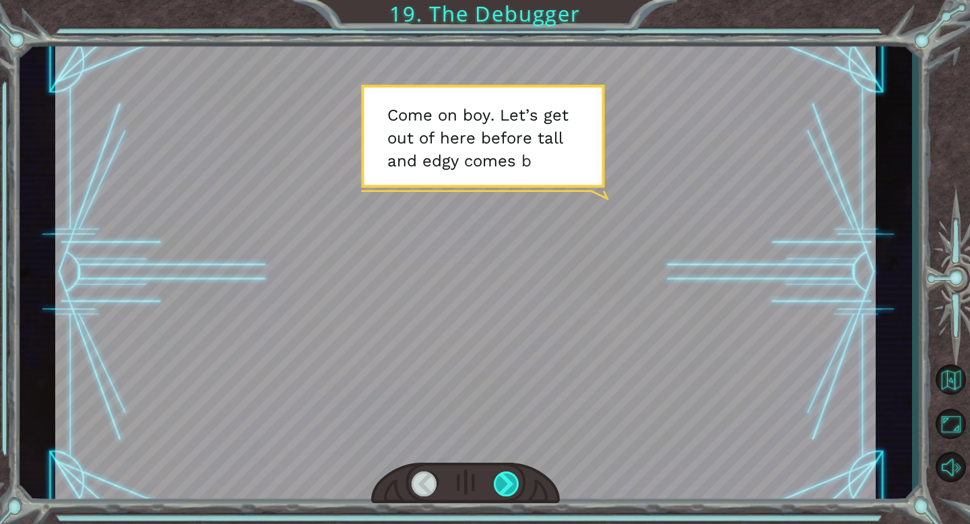
click at [507, 484] on div at bounding box center [507, 483] width 26 height 25
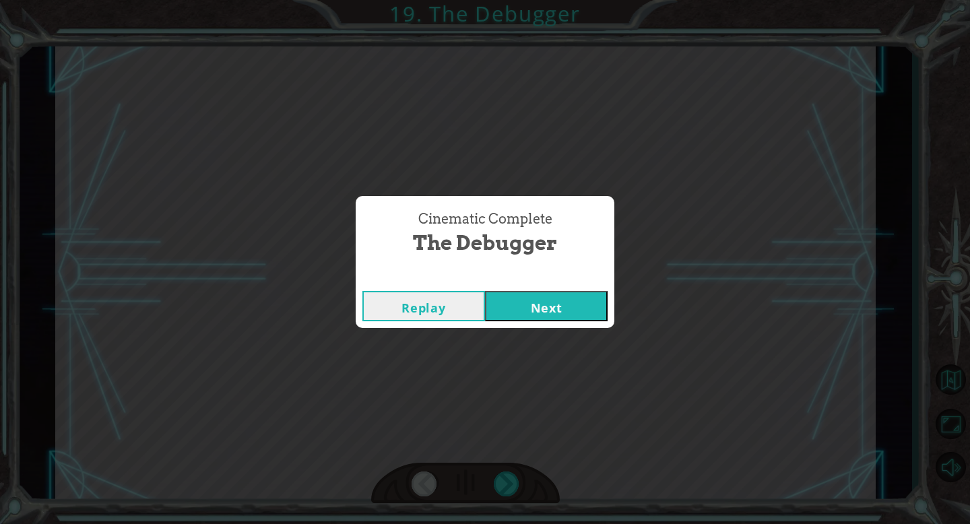
click at [558, 308] on button "Next" at bounding box center [546, 306] width 123 height 30
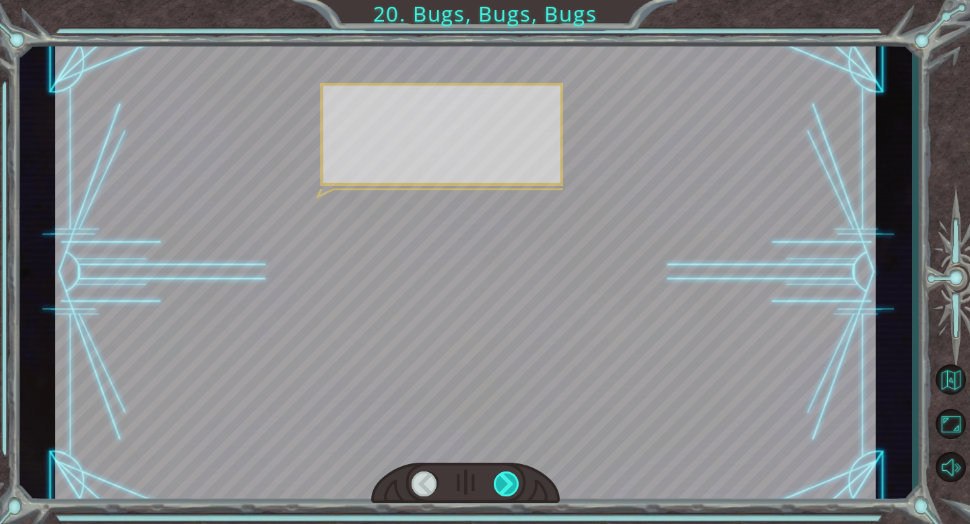
click at [515, 492] on div at bounding box center [507, 483] width 26 height 25
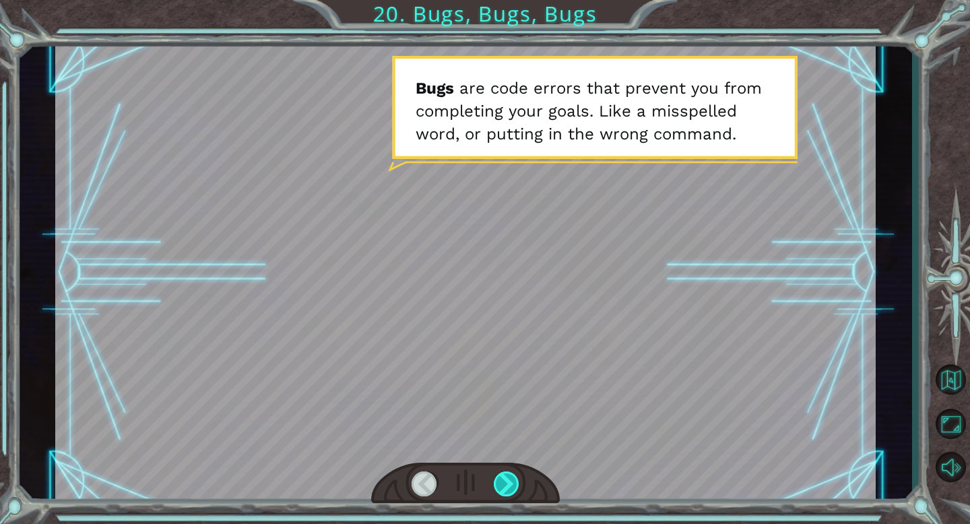
click at [511, 488] on div at bounding box center [507, 483] width 26 height 25
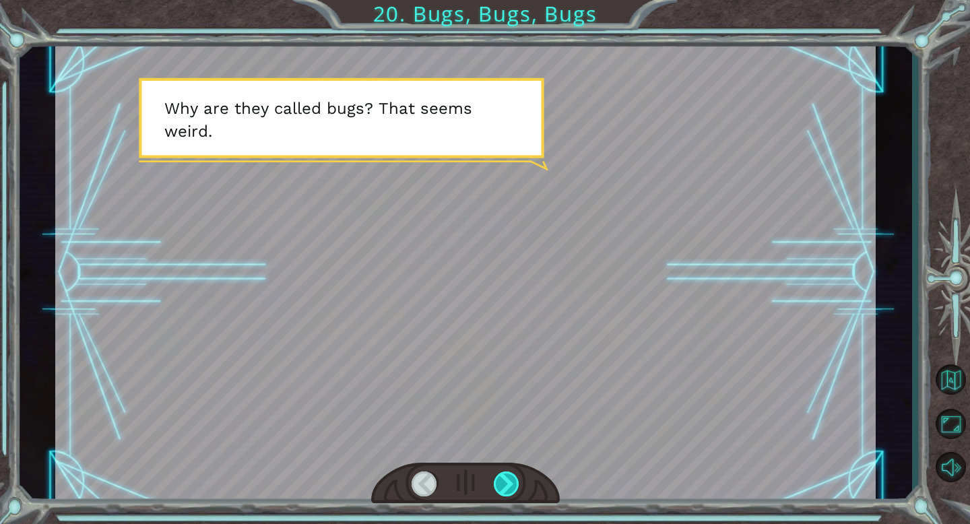
click at [511, 488] on div at bounding box center [507, 483] width 26 height 25
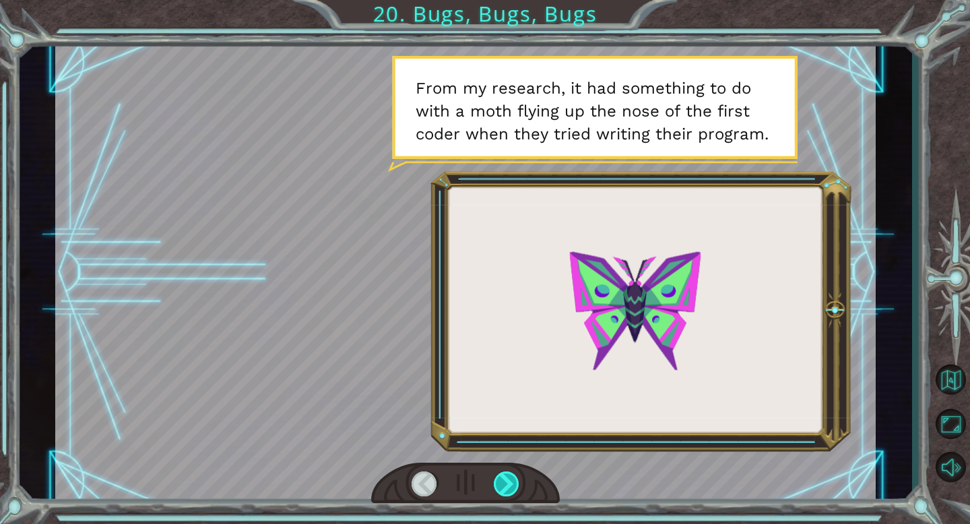
click at [511, 488] on div at bounding box center [507, 483] width 26 height 25
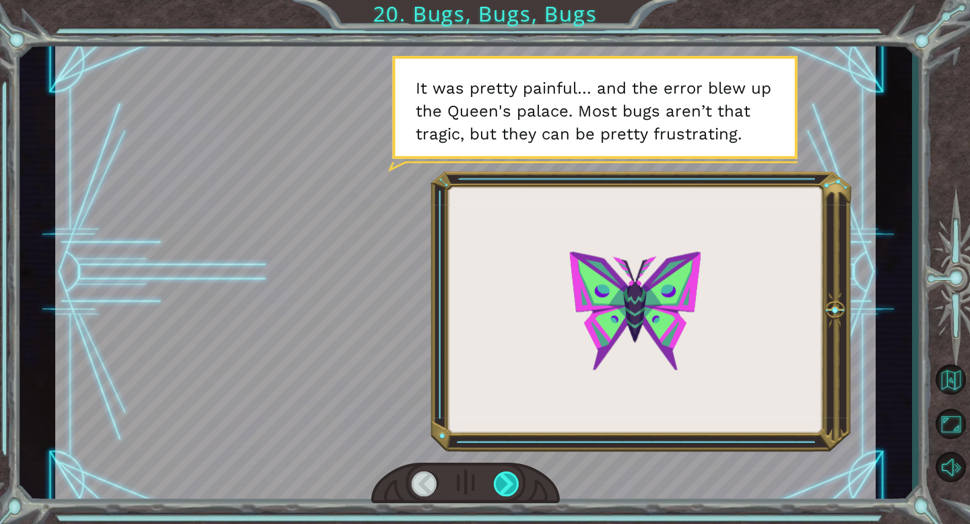
click at [503, 490] on div at bounding box center [507, 483] width 26 height 25
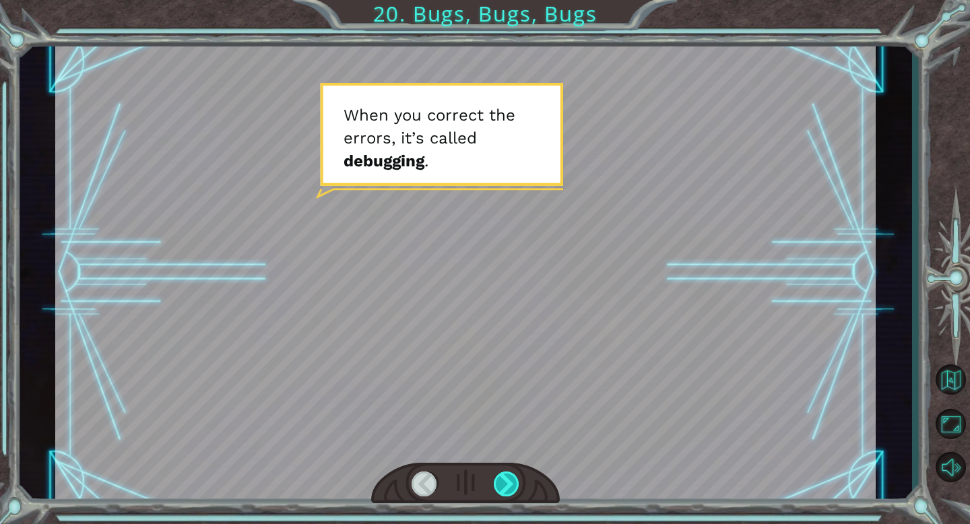
click at [504, 490] on div at bounding box center [507, 483] width 26 height 25
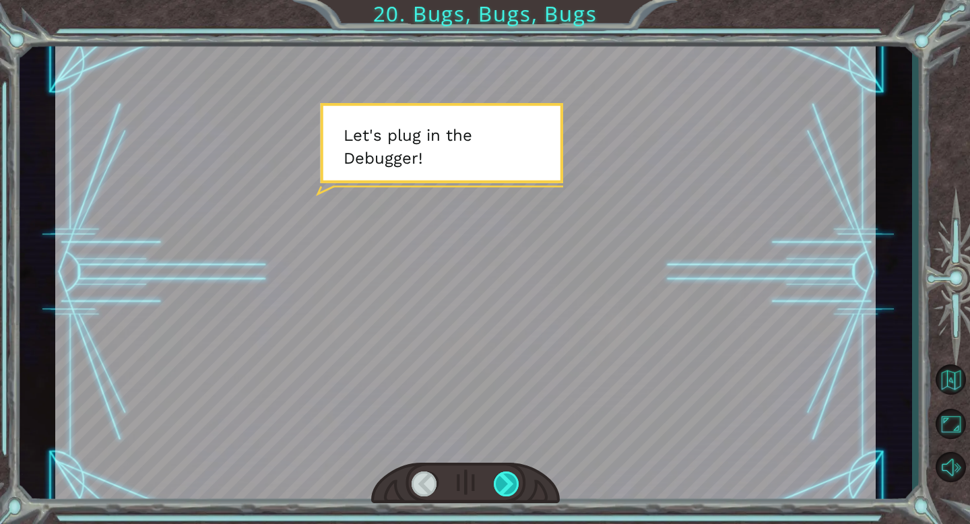
click at [504, 490] on div at bounding box center [507, 483] width 26 height 25
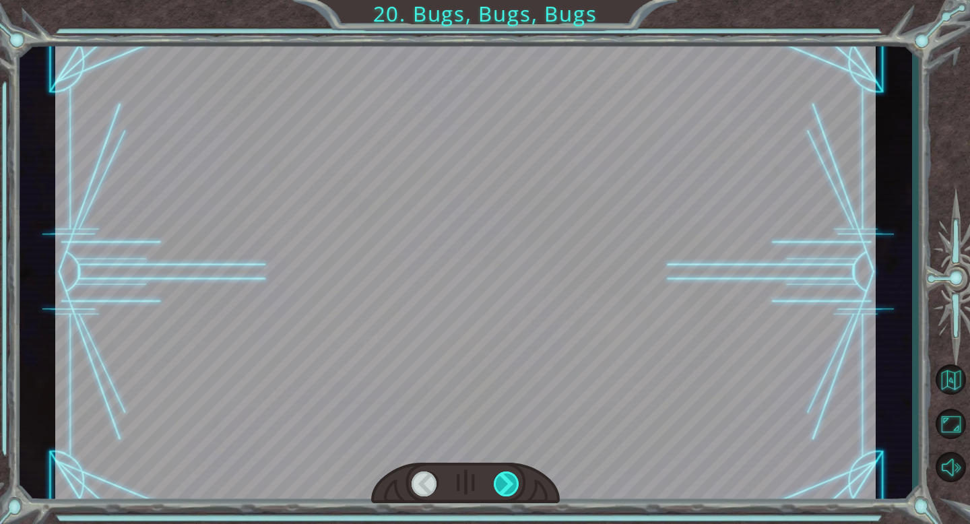
click at [504, 490] on div at bounding box center [507, 483] width 26 height 25
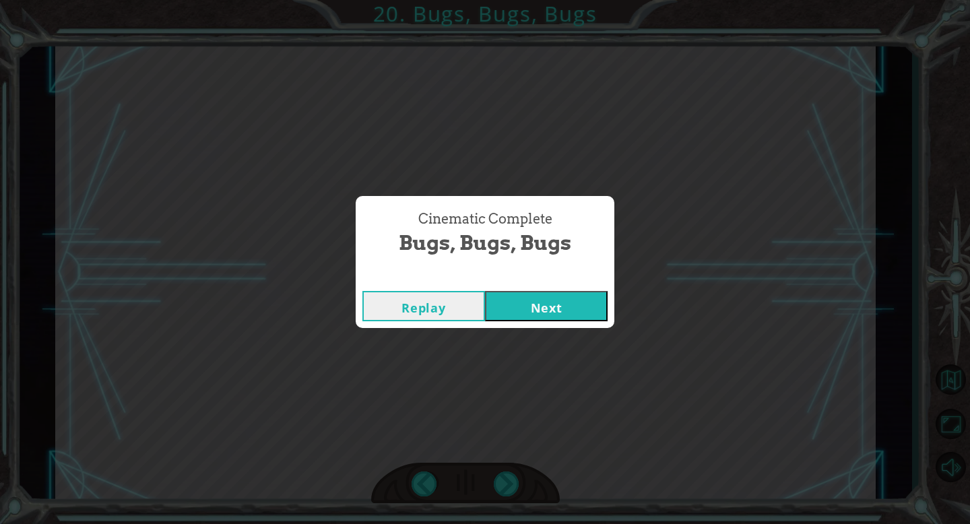
click at [560, 313] on button "Next" at bounding box center [546, 306] width 123 height 30
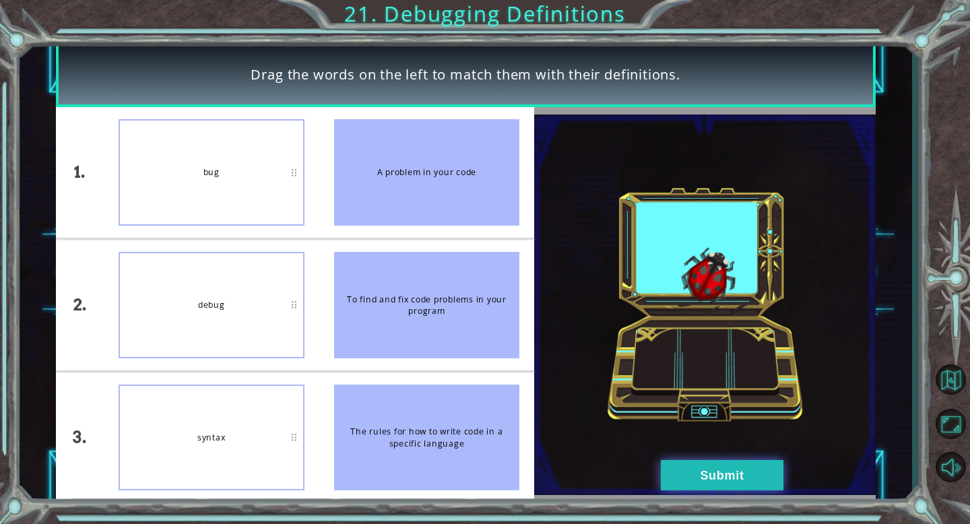
click at [713, 477] on button "Submit" at bounding box center [722, 475] width 123 height 30
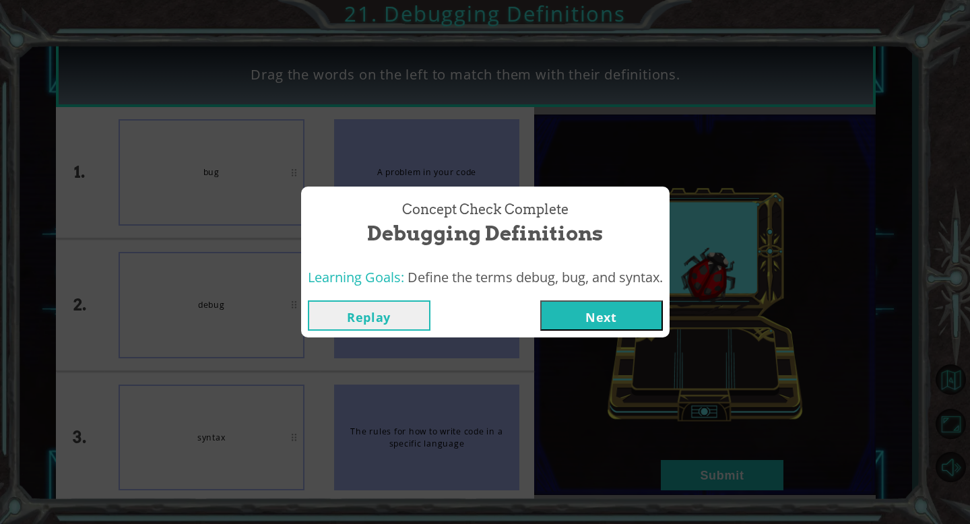
click at [587, 310] on button "Next" at bounding box center [601, 315] width 123 height 30
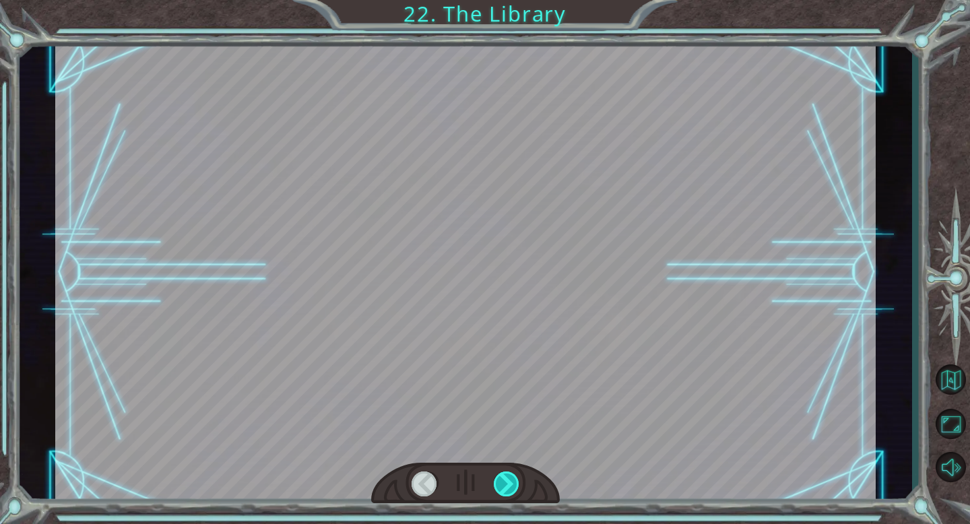
click at [506, 478] on div at bounding box center [507, 483] width 26 height 25
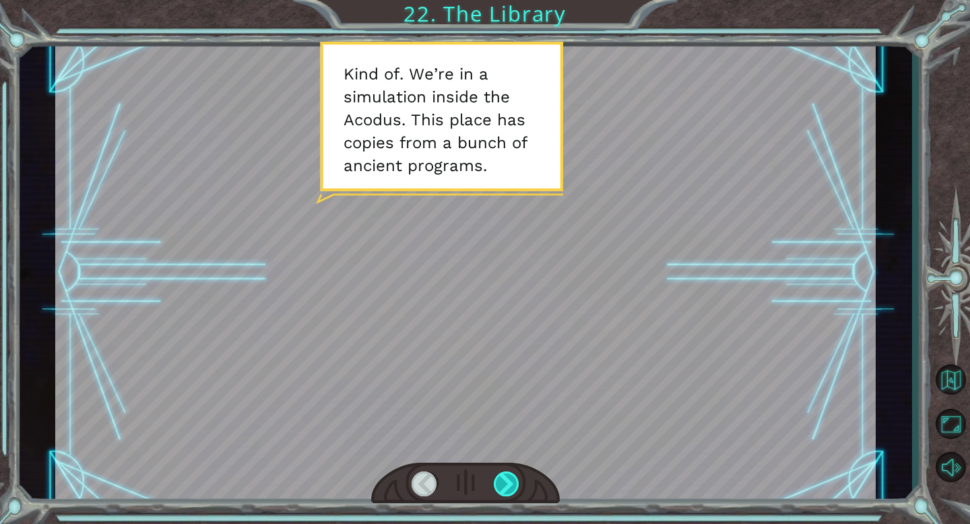
click at [508, 477] on div at bounding box center [507, 483] width 26 height 25
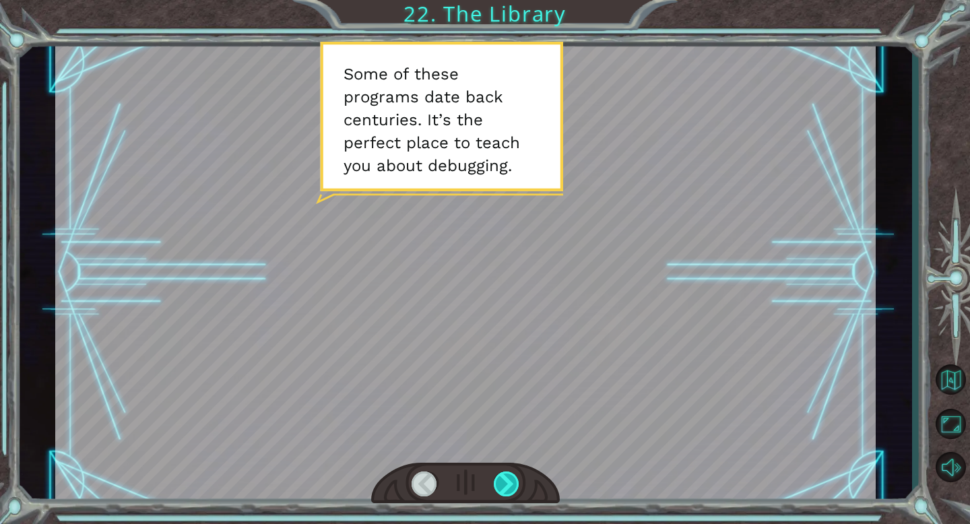
click at [508, 477] on div at bounding box center [507, 483] width 26 height 25
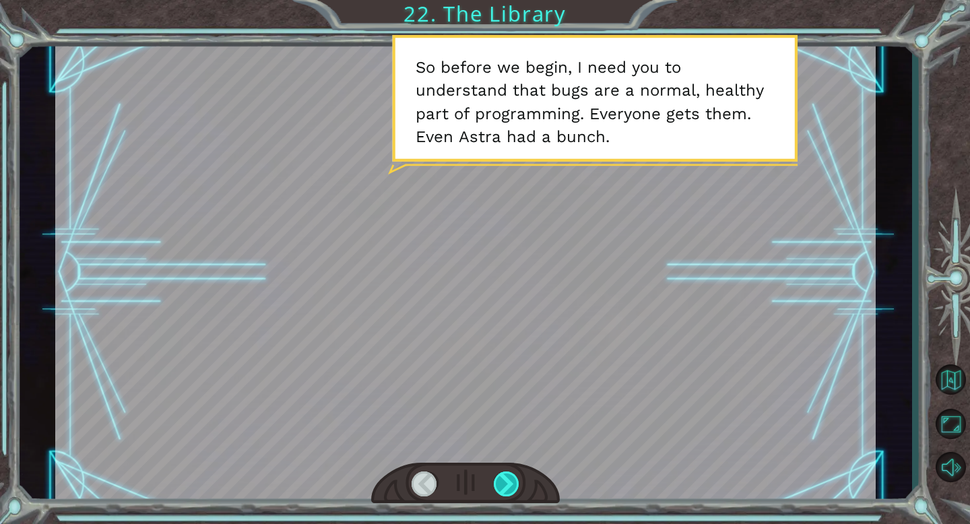
click at [508, 477] on div at bounding box center [507, 483] width 26 height 25
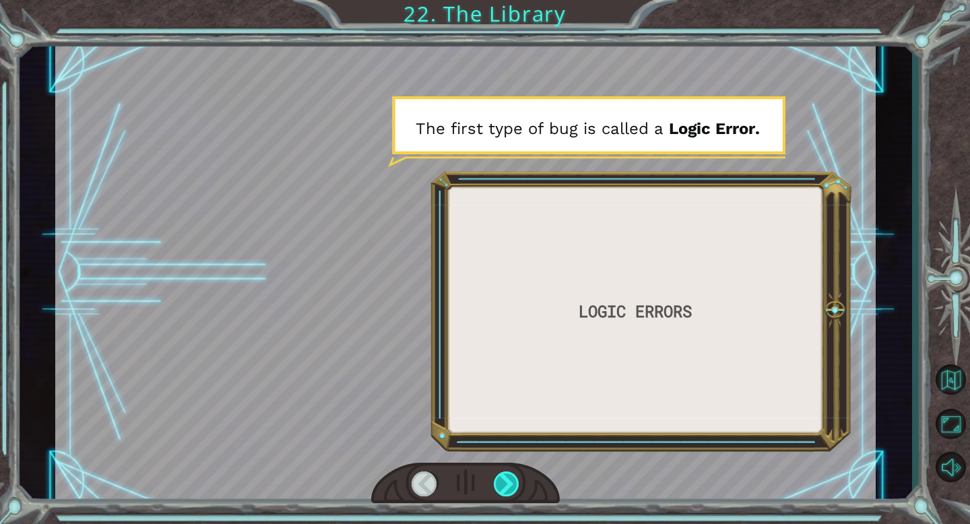
click at [508, 477] on div at bounding box center [507, 483] width 26 height 25
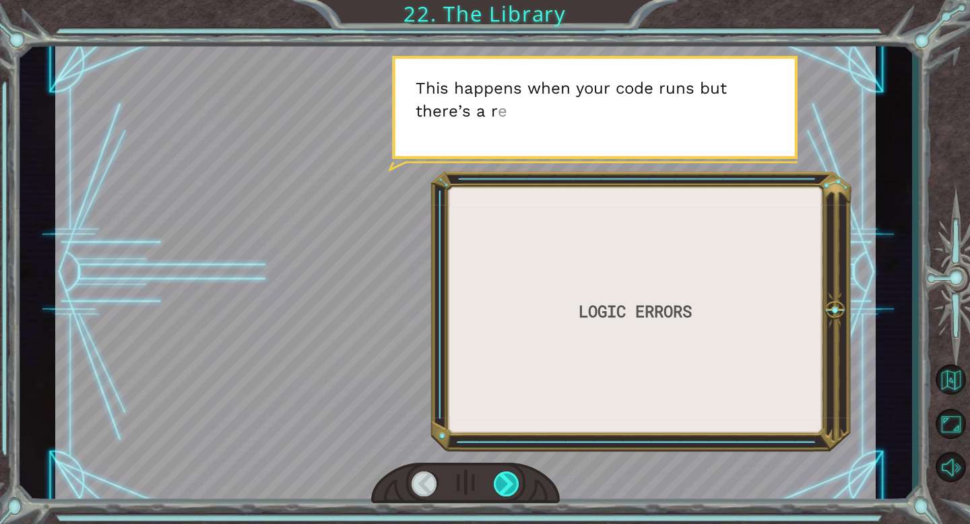
click at [508, 477] on div at bounding box center [507, 483] width 26 height 25
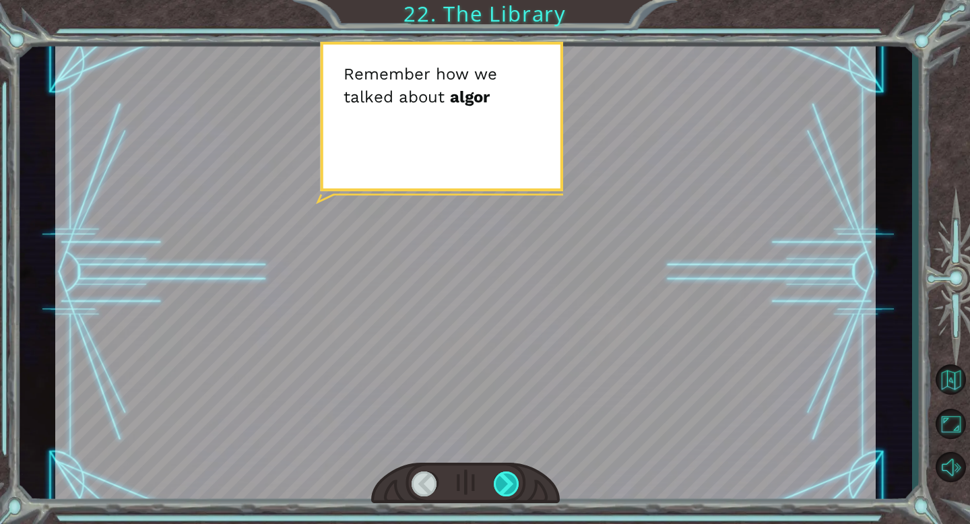
click at [508, 477] on div at bounding box center [507, 483] width 26 height 25
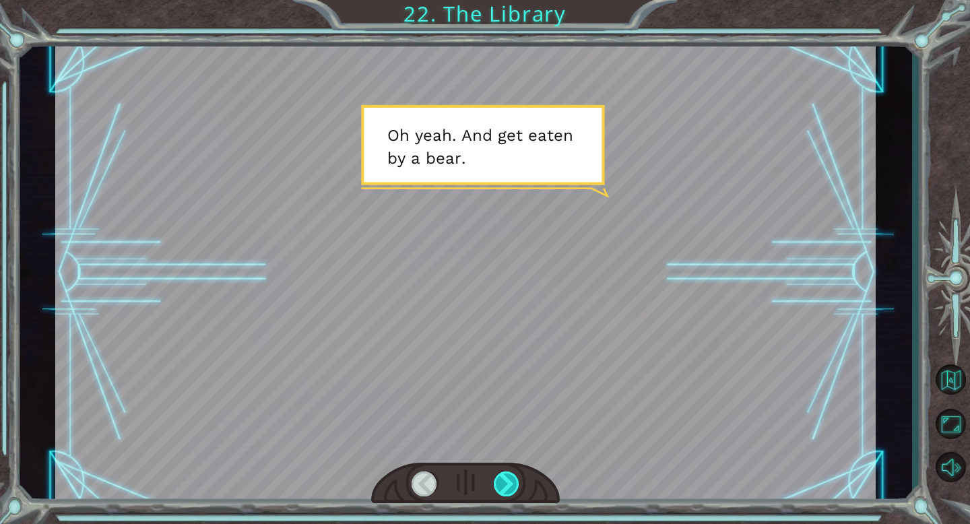
click at [508, 477] on div at bounding box center [507, 483] width 26 height 25
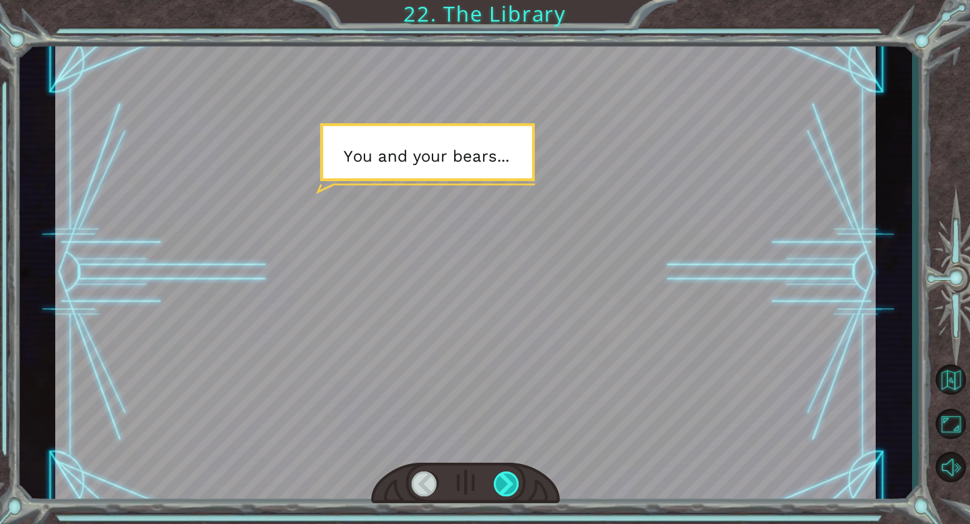
click at [508, 477] on div at bounding box center [507, 483] width 26 height 25
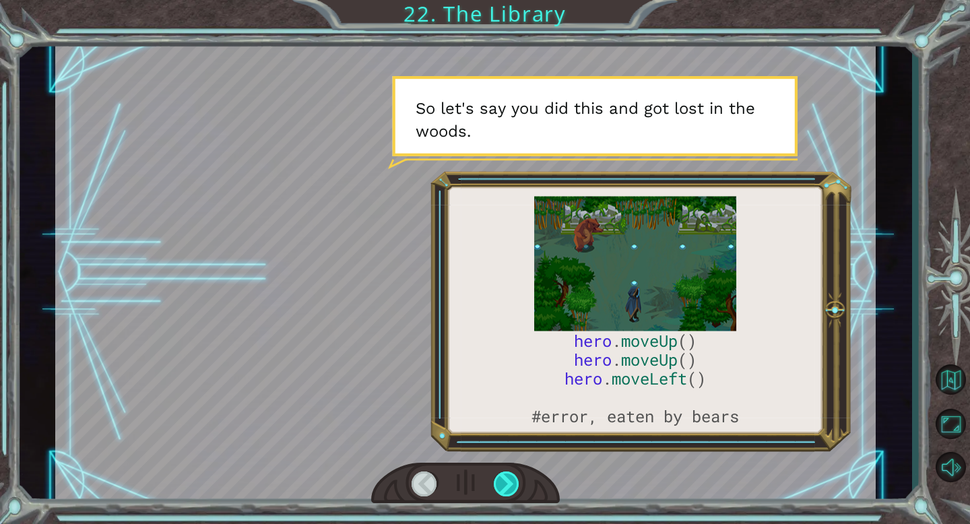
click at [508, 477] on div at bounding box center [507, 483] width 26 height 25
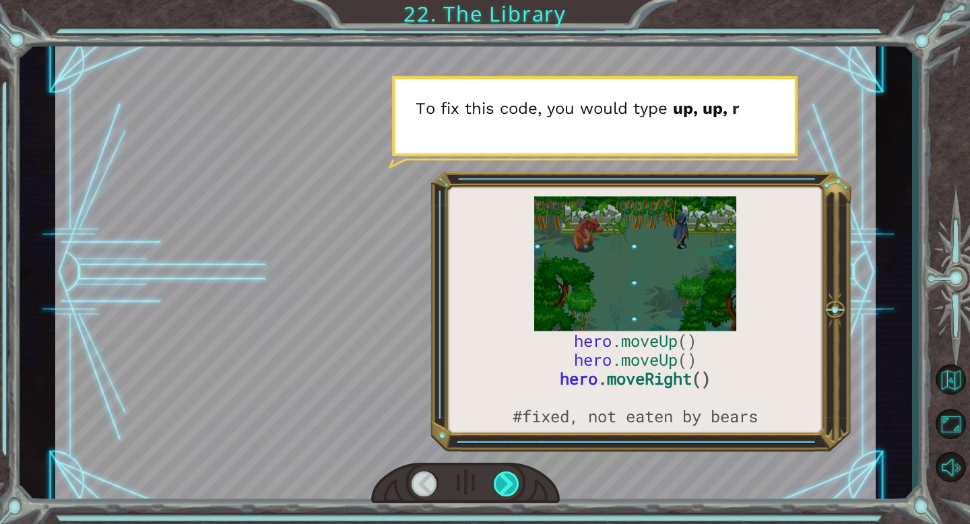
click at [508, 477] on div at bounding box center [507, 483] width 26 height 25
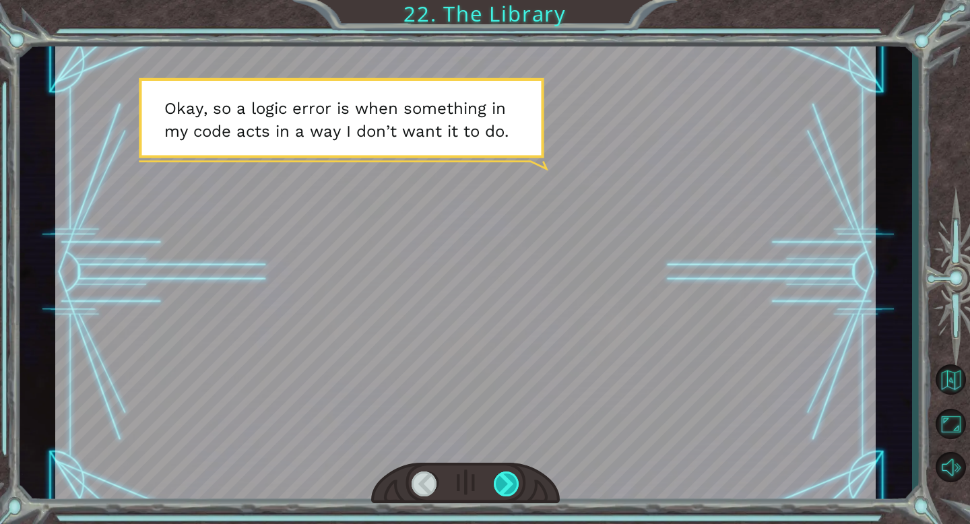
click at [508, 477] on div at bounding box center [507, 483] width 26 height 25
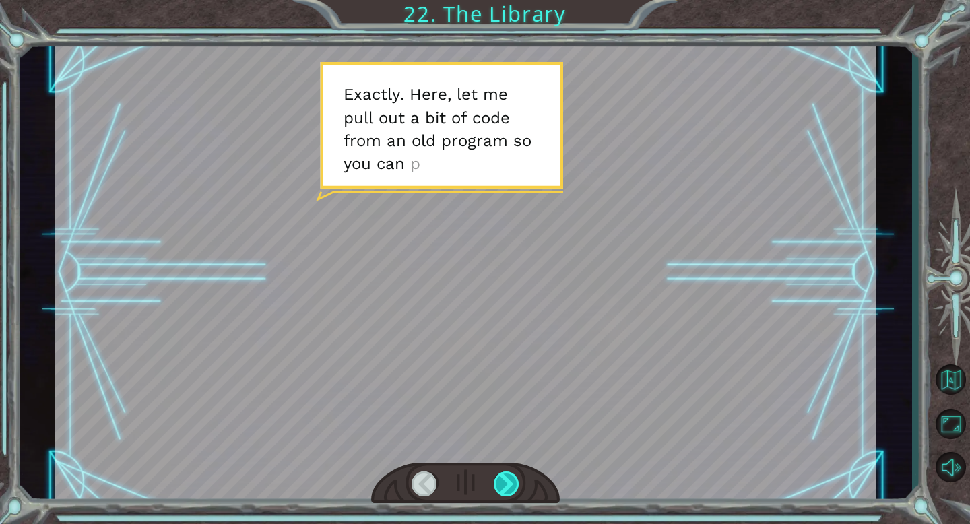
click at [508, 477] on div at bounding box center [507, 483] width 26 height 25
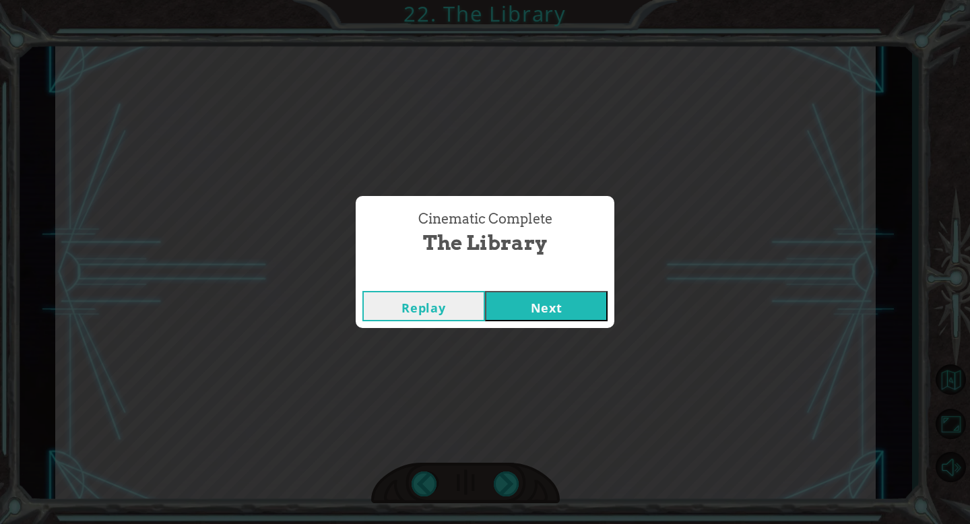
click at [532, 300] on button "Next" at bounding box center [546, 306] width 123 height 30
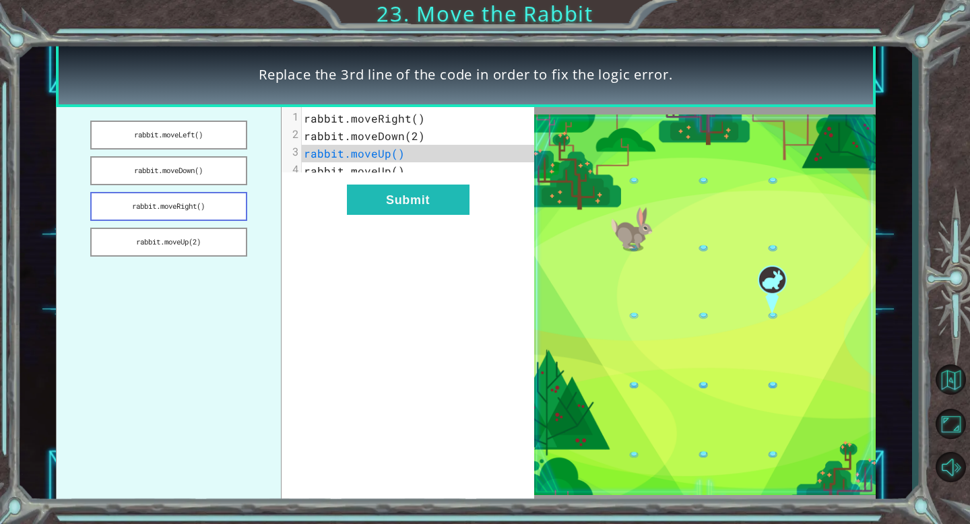
click at [159, 203] on button "rabbit.moveRight()" at bounding box center [168, 206] width 157 height 29
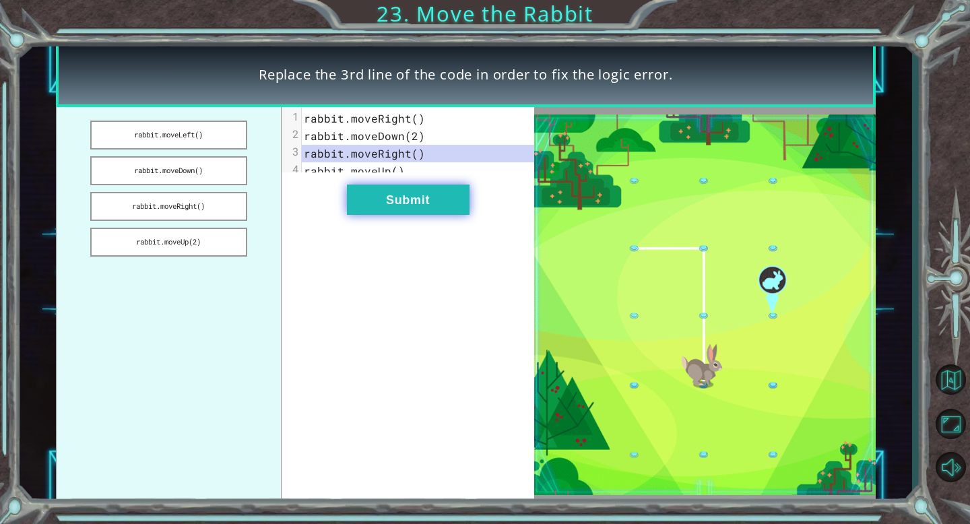
click at [416, 207] on button "Submit" at bounding box center [408, 200] width 123 height 30
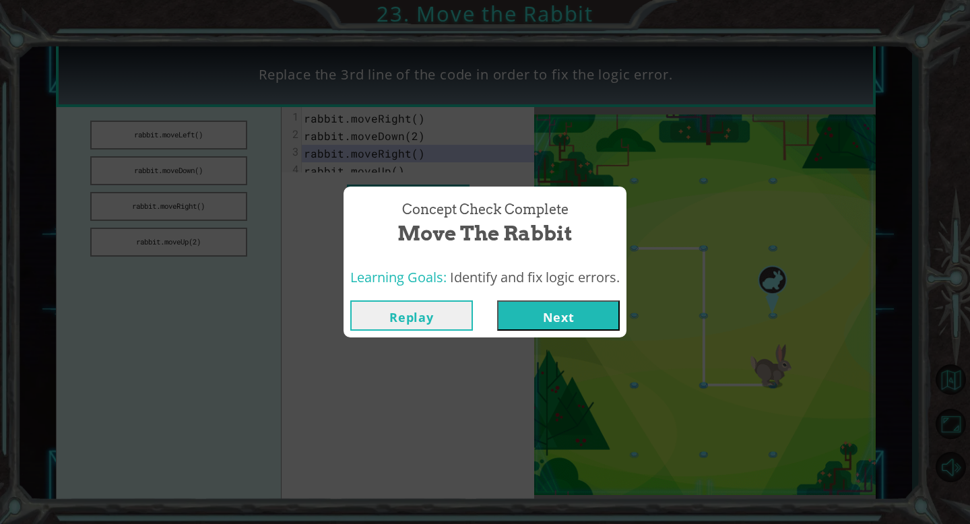
click at [560, 317] on button "Next" at bounding box center [558, 315] width 123 height 30
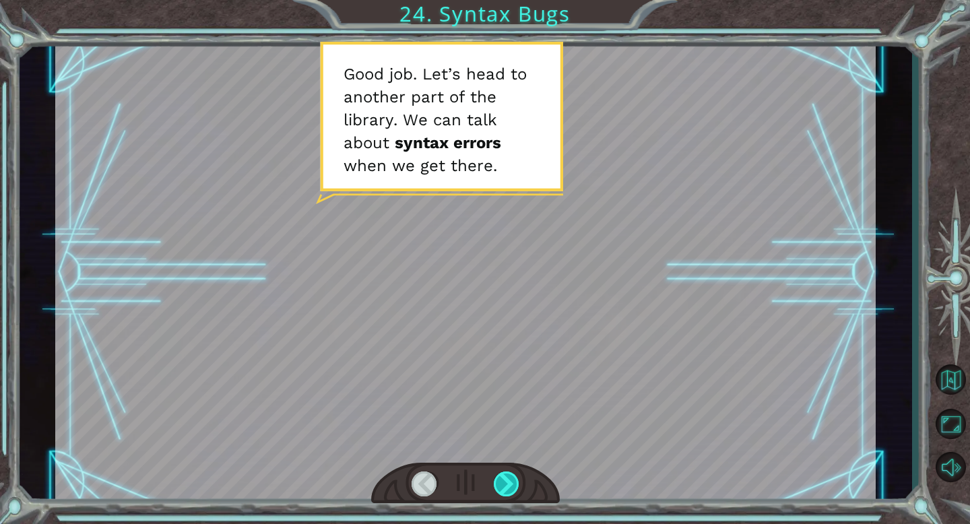
click at [508, 478] on div at bounding box center [507, 483] width 26 height 25
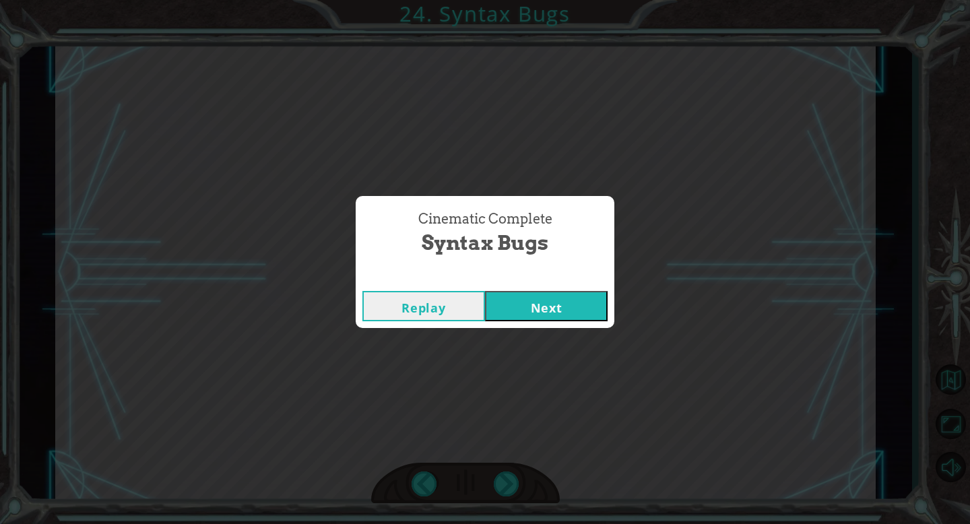
click at [580, 301] on button "Next" at bounding box center [546, 306] width 123 height 30
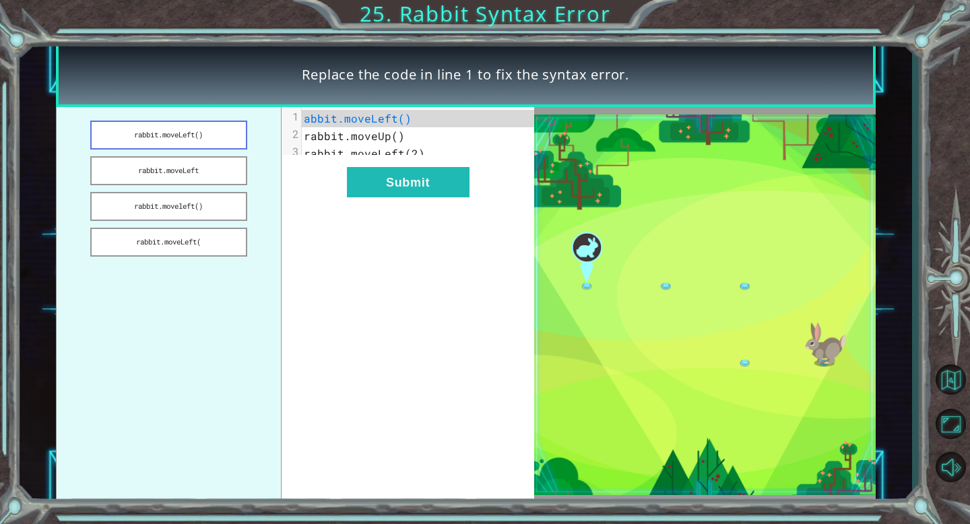
click at [173, 133] on button "rabbit.moveLeft()" at bounding box center [168, 135] width 157 height 29
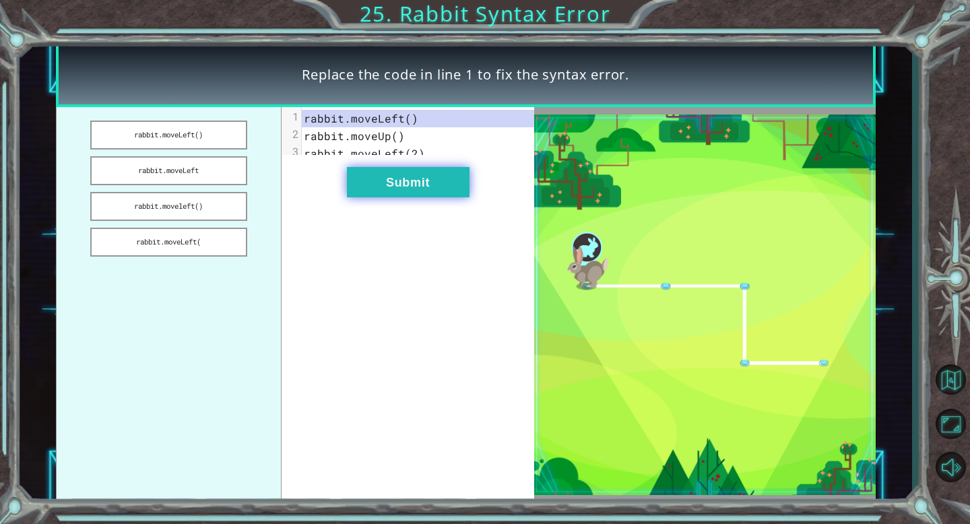
click at [412, 189] on button "Submit" at bounding box center [408, 182] width 123 height 30
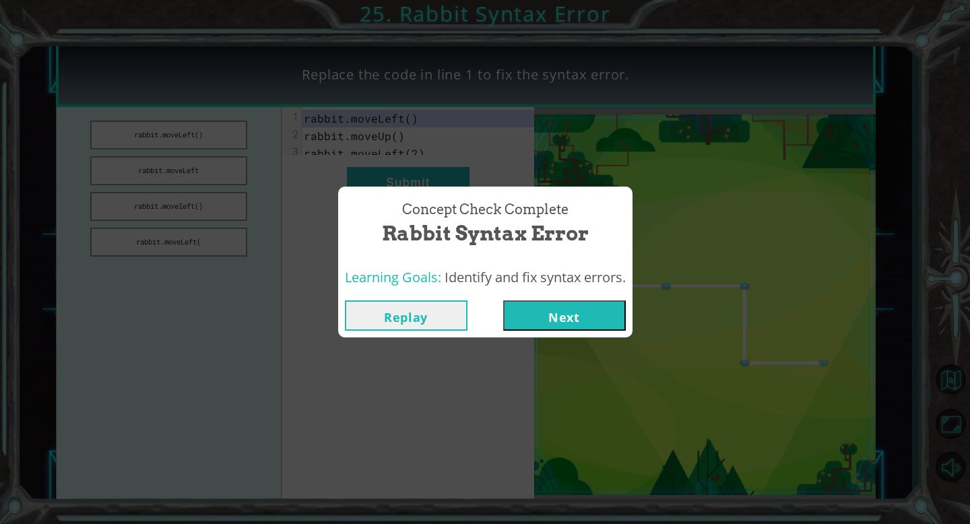
click at [559, 319] on button "Next" at bounding box center [564, 315] width 123 height 30
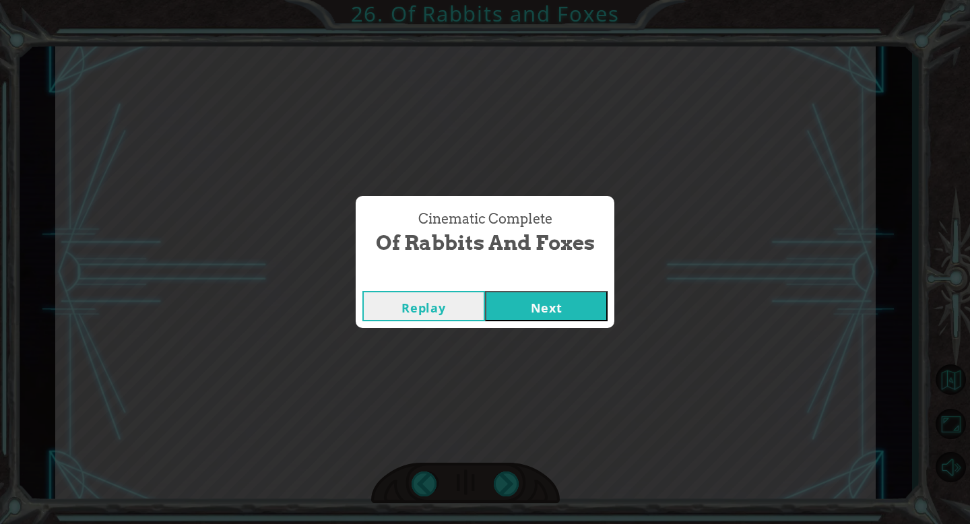
click at [560, 317] on button "Next" at bounding box center [546, 306] width 123 height 30
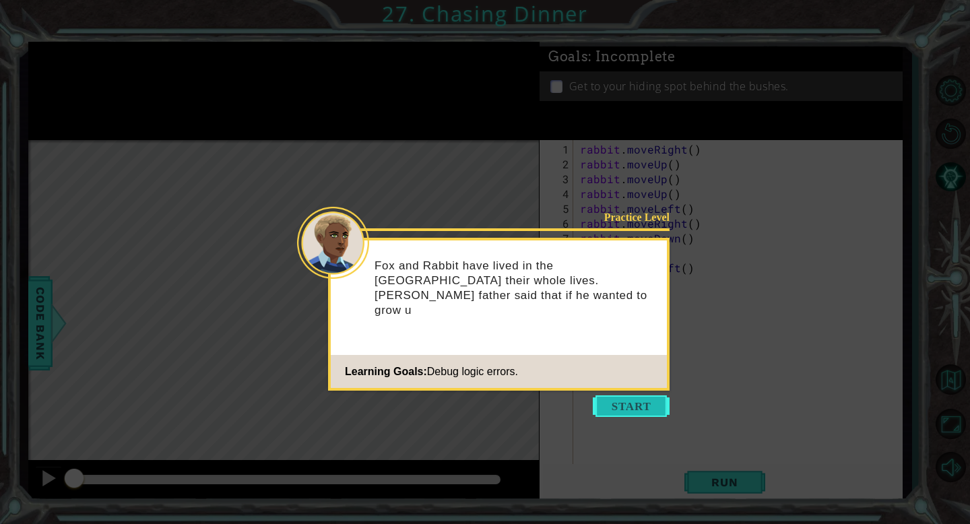
click at [632, 407] on button "Start" at bounding box center [631, 406] width 77 height 22
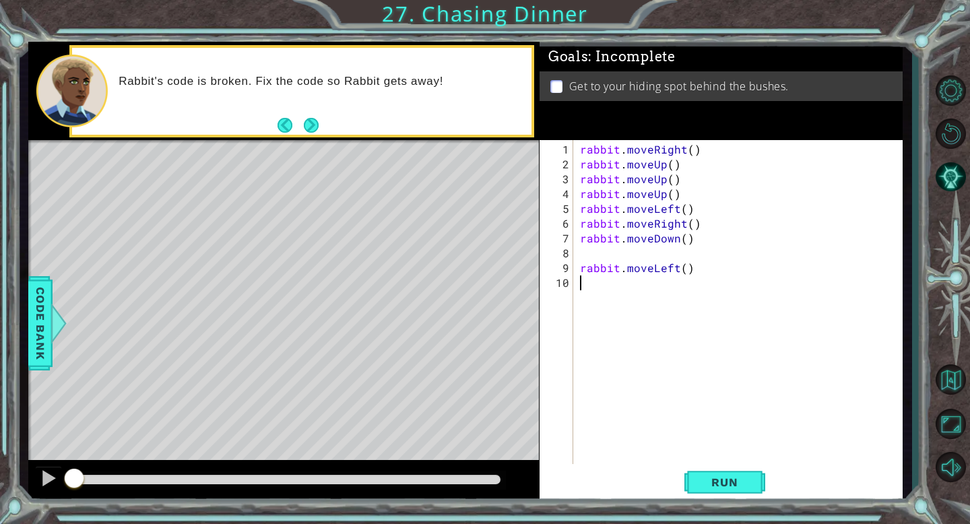
click at [662, 168] on div "rabbit . moveRight ( ) rabbit . moveUp ( ) rabbit . moveUp ( ) rabbit . moveUp …" at bounding box center [741, 327] width 329 height 370
click at [681, 224] on div "rabbit . moveRight ( ) rabbit . moveRight ( ) rabbit . moveUp ( ) rabbit . move…" at bounding box center [741, 327] width 329 height 370
type textarea "rabbit.moveLeft()"
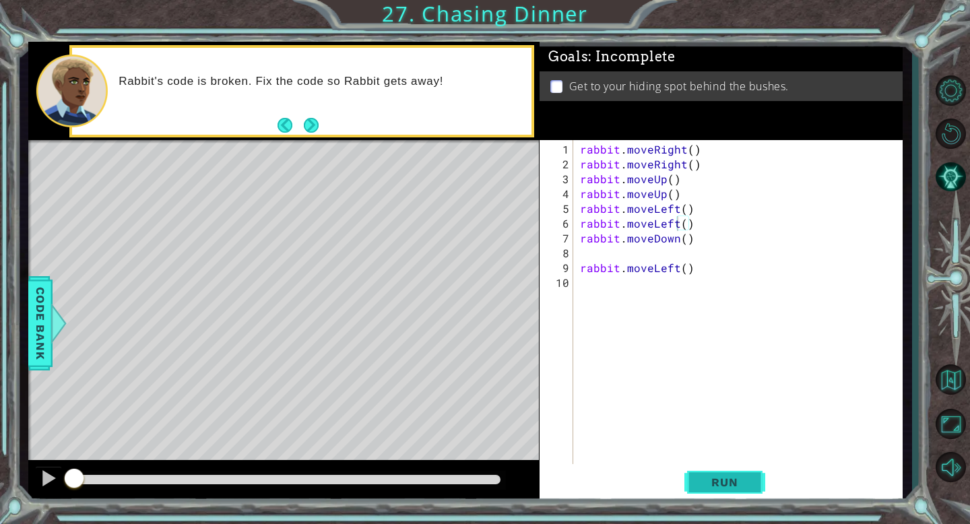
click at [717, 475] on span "Run" at bounding box center [724, 481] width 53 height 13
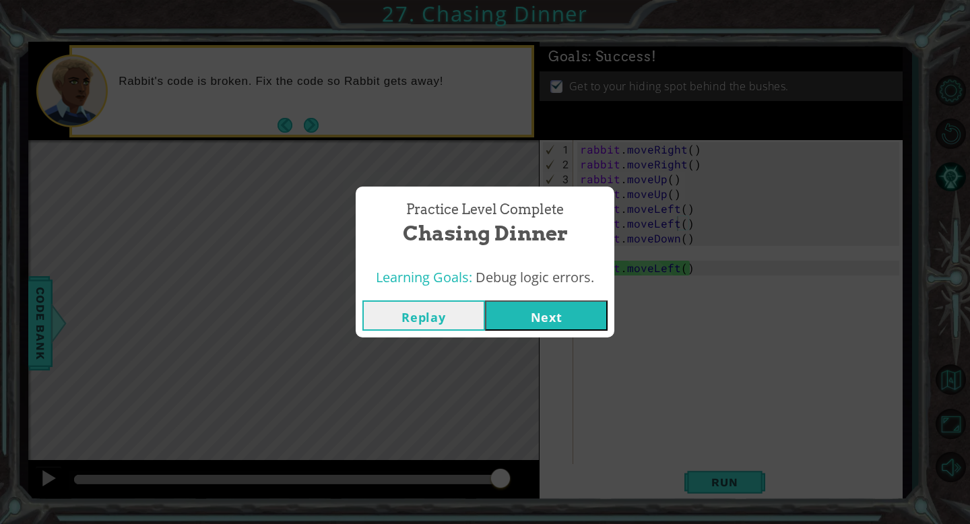
click at [561, 318] on button "Next" at bounding box center [546, 315] width 123 height 30
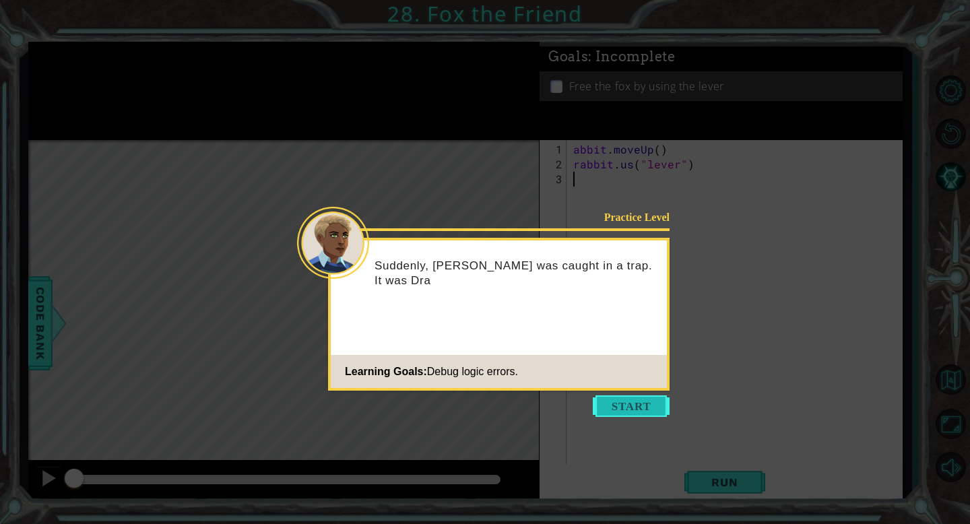
click at [623, 409] on button "Start" at bounding box center [631, 406] width 77 height 22
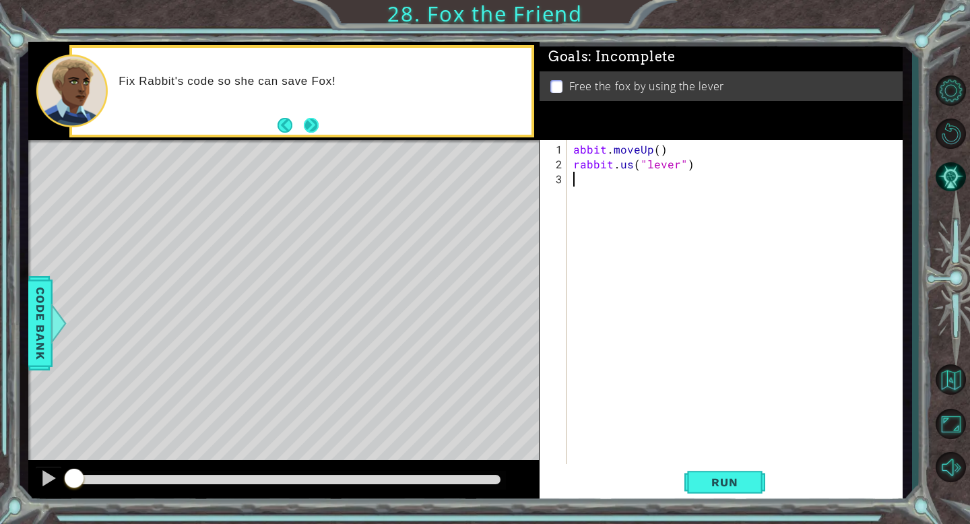
click at [312, 126] on button "Next" at bounding box center [311, 125] width 24 height 24
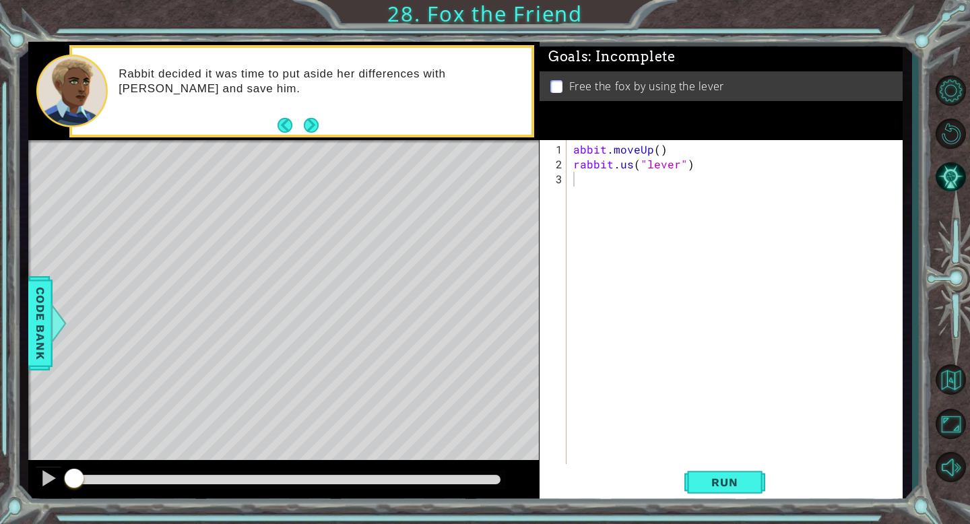
click at [312, 126] on button "Next" at bounding box center [311, 125] width 23 height 23
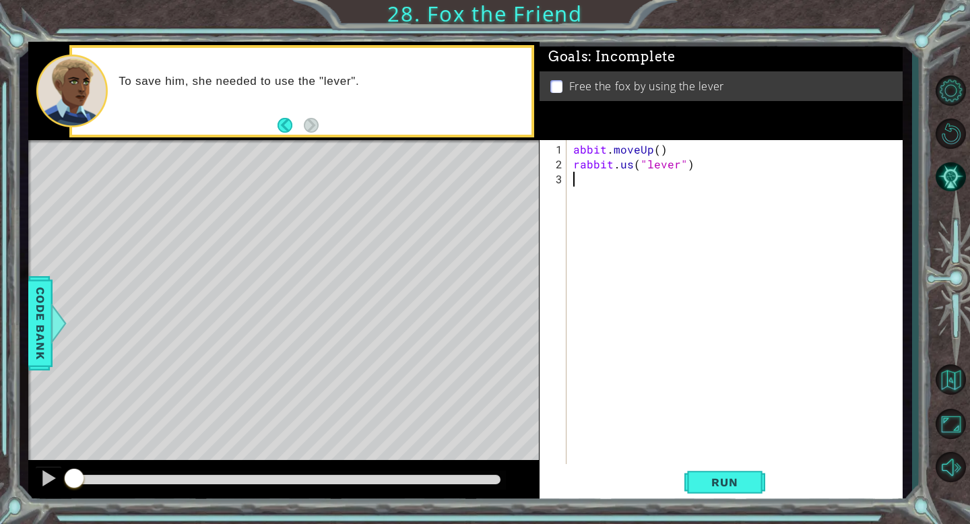
click at [596, 185] on div "abbit . moveUp ( ) rabbit . us ( "lever" )" at bounding box center [737, 327] width 335 height 370
click at [633, 166] on div "abbit . moveUp ( ) rabbit . us ( "lever" )" at bounding box center [737, 327] width 335 height 370
type textarea "rabbit.use("lever")"
click at [734, 476] on span "Run" at bounding box center [724, 481] width 53 height 13
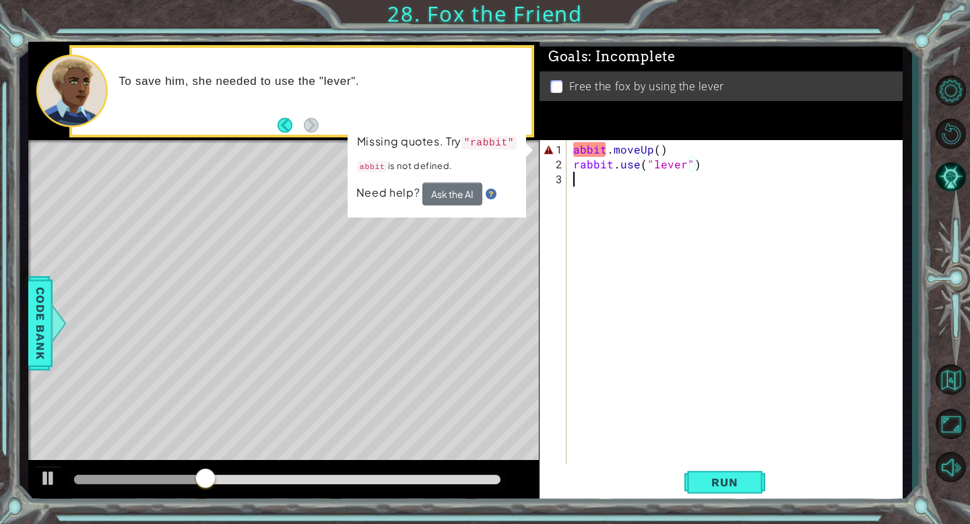
click at [661, 277] on div "abbit . moveUp ( ) rabbit . use ( "lever" )" at bounding box center [737, 327] width 335 height 370
click at [572, 151] on div "abbit . moveUp ( ) rabbit . use ( "lever" )" at bounding box center [737, 327] width 335 height 370
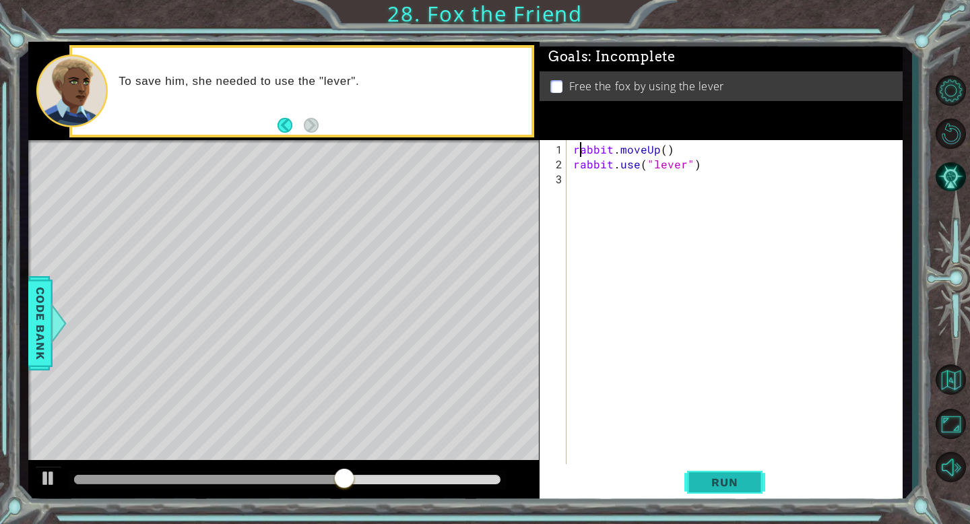
type textarea "rabbit.moveUp()"
click at [724, 482] on span "Run" at bounding box center [724, 481] width 53 height 13
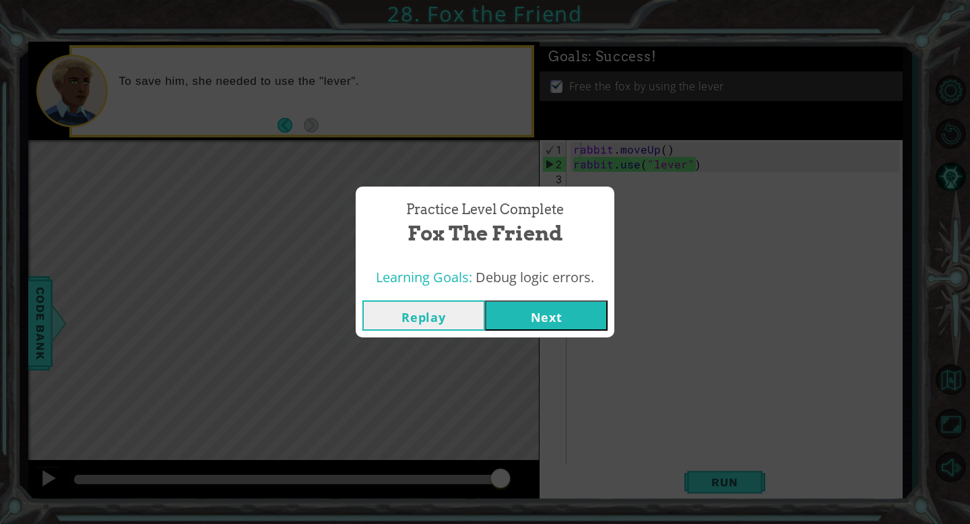
click at [554, 316] on button "Next" at bounding box center [546, 315] width 123 height 30
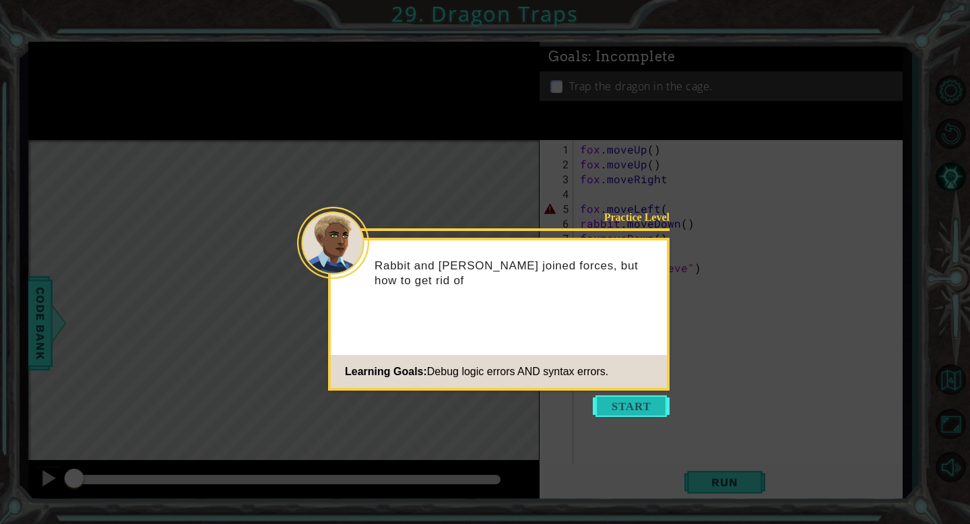
click at [634, 408] on button "Start" at bounding box center [631, 406] width 77 height 22
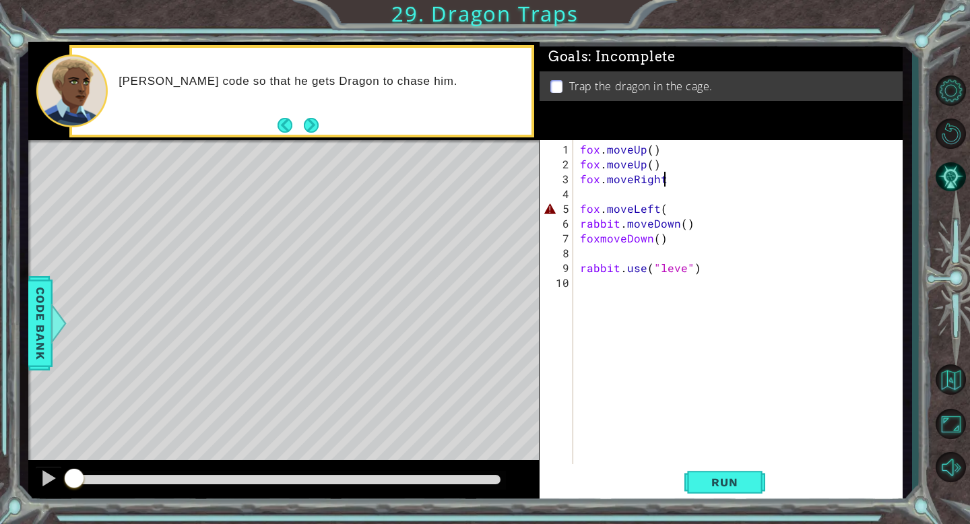
click at [688, 179] on div "fox . moveUp ( ) fox . moveUp ( ) fox . moveRight fox . moveLeft ( rabbit . mov…" at bounding box center [741, 327] width 329 height 370
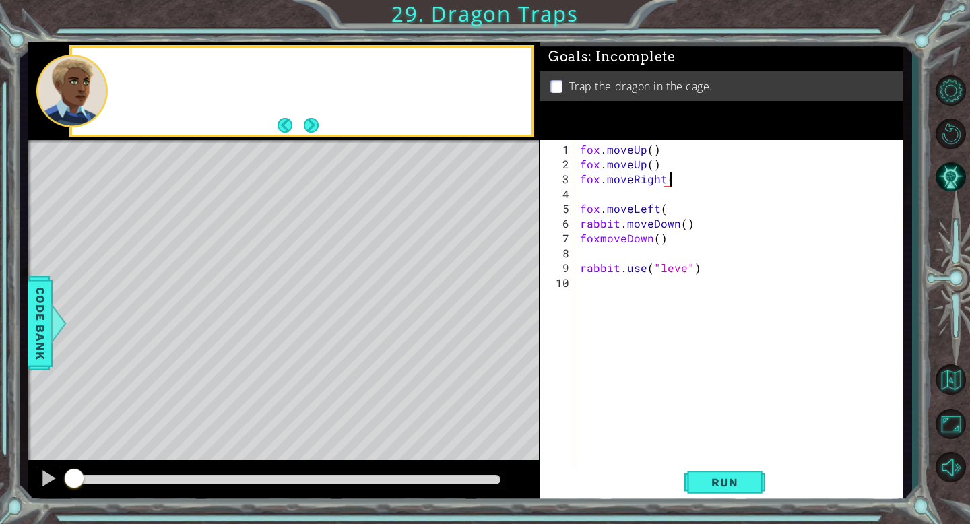
type textarea "fox.moveRight()"
type textarea "fox.moveDown()"
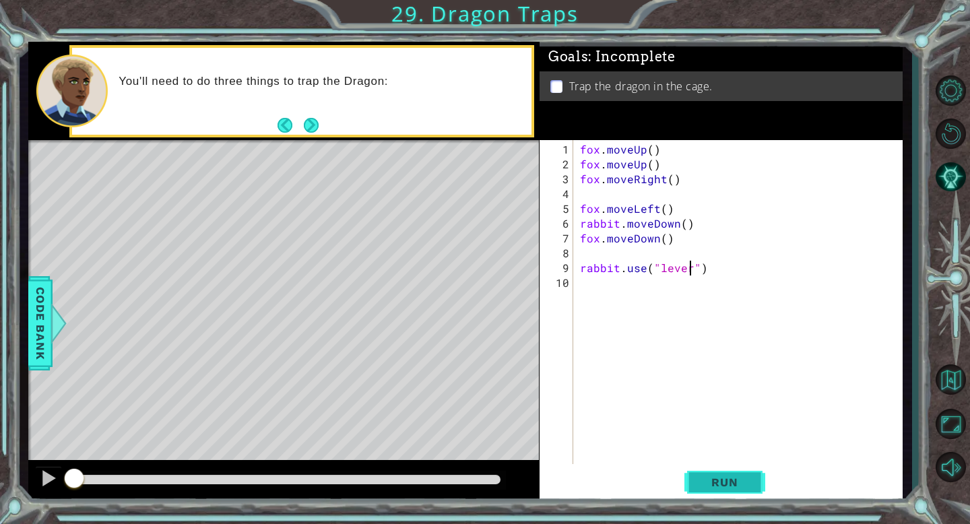
click at [722, 486] on span "Run" at bounding box center [724, 481] width 53 height 13
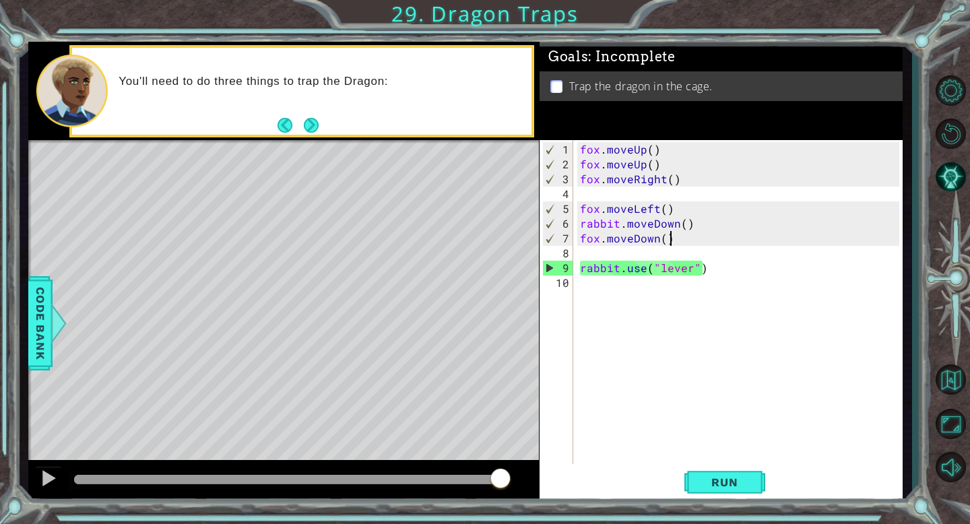
click at [689, 240] on div "fox . moveUp ( ) fox . moveUp ( ) fox . moveRight ( ) fox . moveLeft ( ) rabbit…" at bounding box center [741, 327] width 329 height 370
click at [620, 224] on div "fox . moveUp ( ) fox . moveUp ( ) fox . moveRight ( ) fox . moveLeft ( ) rabbit…" at bounding box center [741, 327] width 329 height 370
click at [654, 238] on div "fox . moveUp ( ) fox . moveUp ( ) fox . moveRight ( ) fox . moveLeft ( ) rabbit…" at bounding box center [741, 327] width 329 height 370
click at [618, 224] on div "fox . moveUp ( ) fox . moveUp ( ) fox . moveRight ( ) fox . moveLeft ( ) rabbit…" at bounding box center [741, 327] width 329 height 370
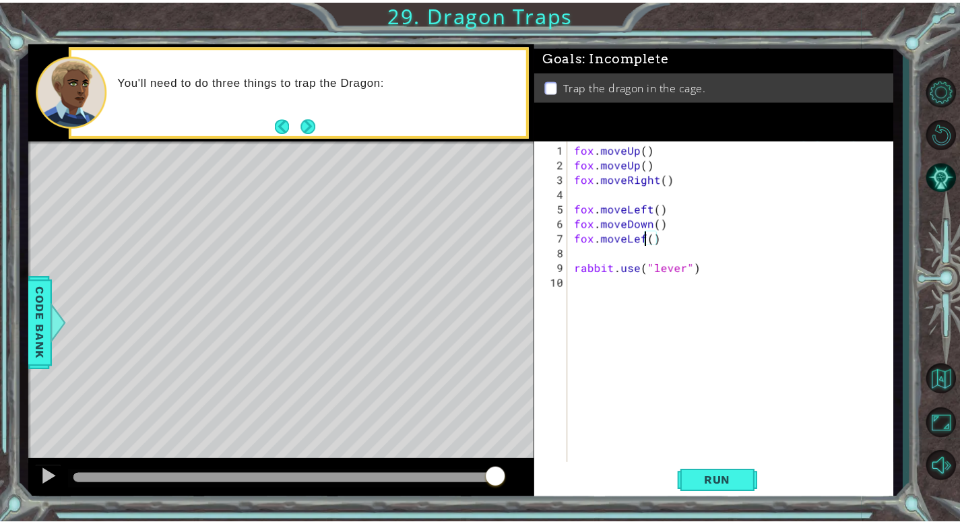
scroll to position [0, 4]
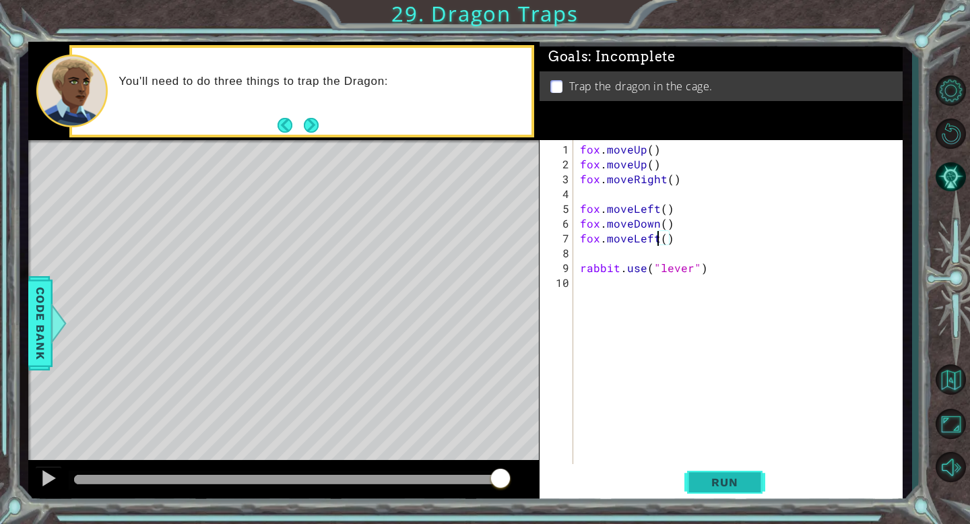
type textarea "fox.moveLeft()"
click at [724, 483] on span "Run" at bounding box center [724, 481] width 53 height 13
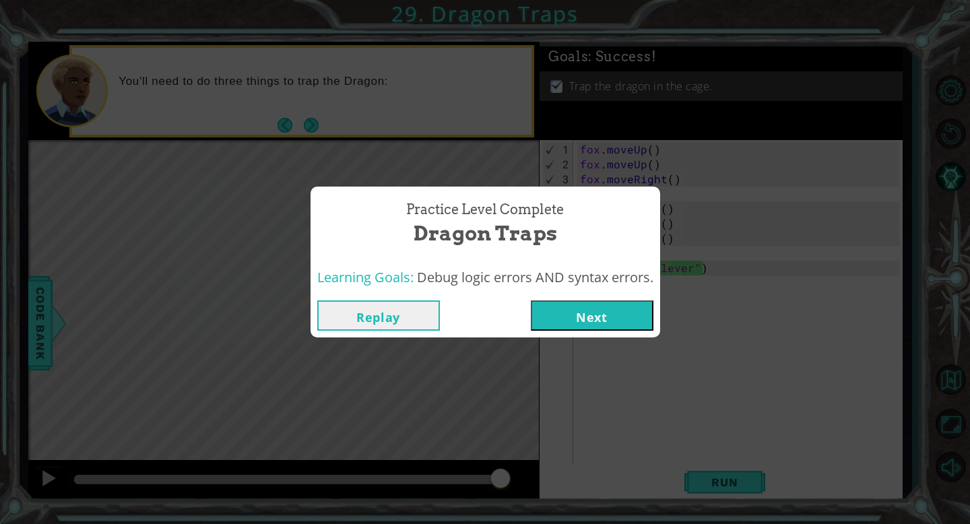
click at [601, 316] on button "Next" at bounding box center [592, 315] width 123 height 30
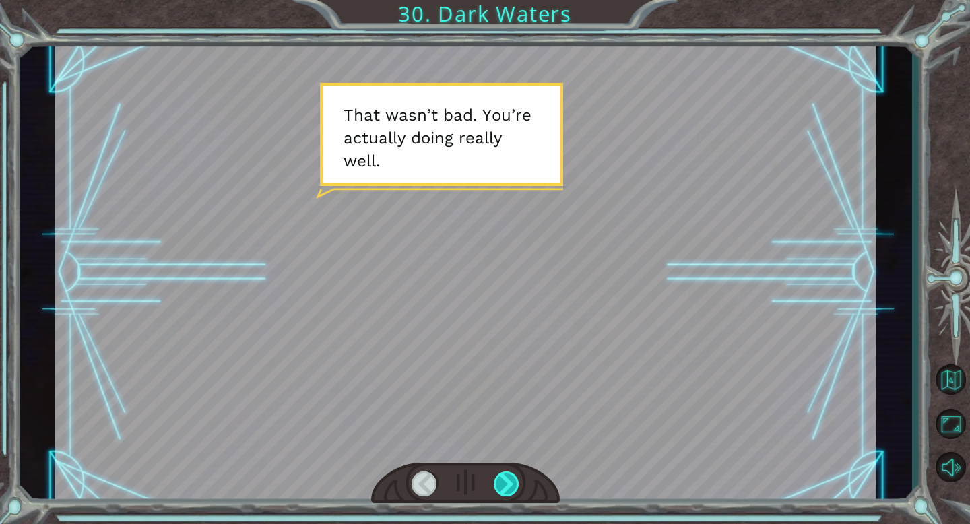
click at [508, 481] on div at bounding box center [507, 483] width 26 height 25
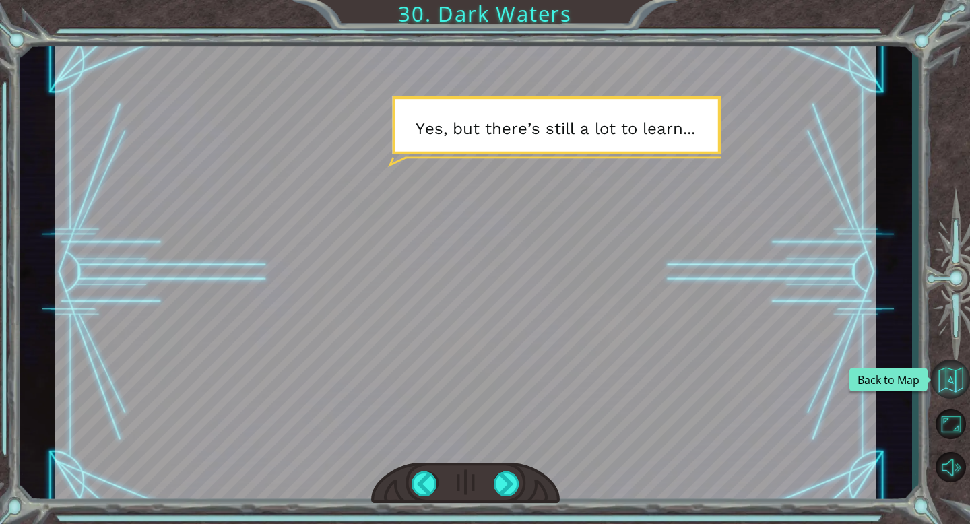
click at [958, 376] on button "Back to Map" at bounding box center [950, 379] width 39 height 39
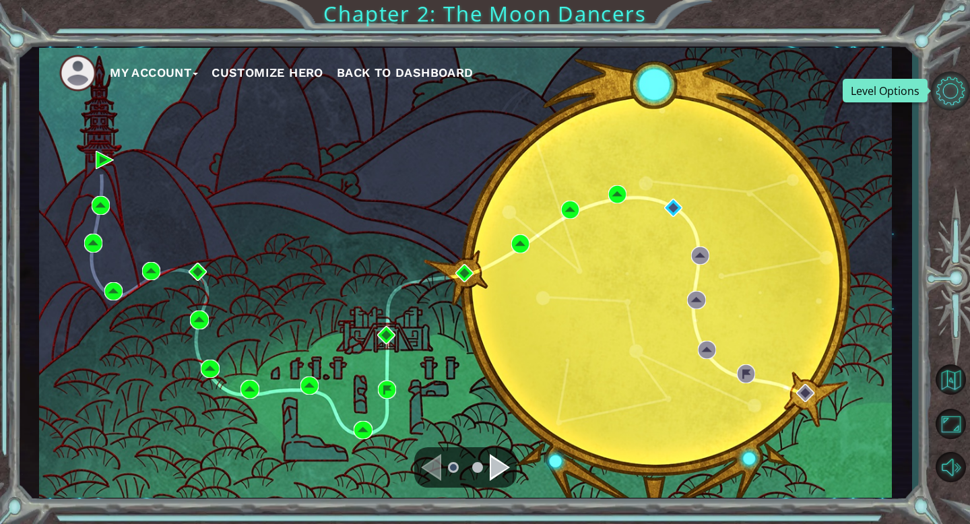
click at [949, 104] on button "Level Options" at bounding box center [950, 90] width 39 height 39
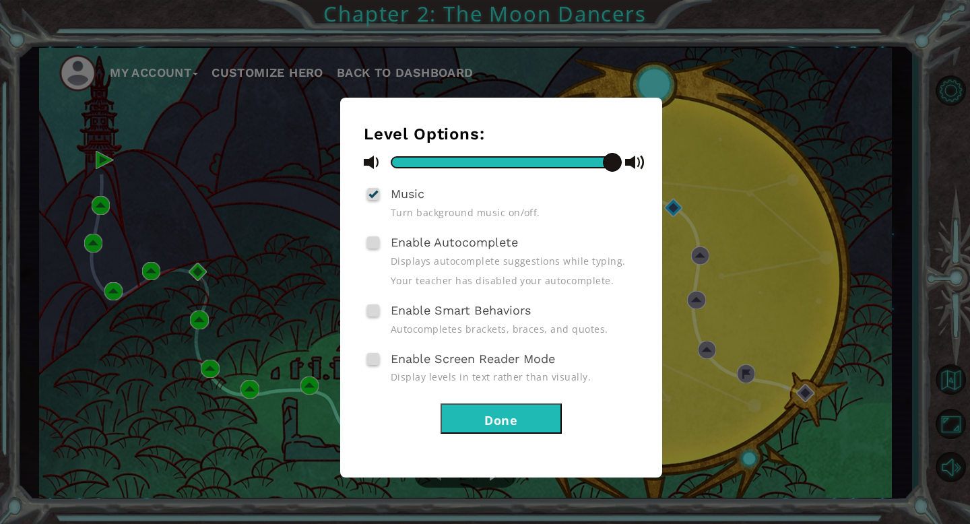
click at [722, 243] on div "Level Options: Music Turn background music on/off. Enable Autocomplete Displays…" at bounding box center [485, 262] width 970 height 524
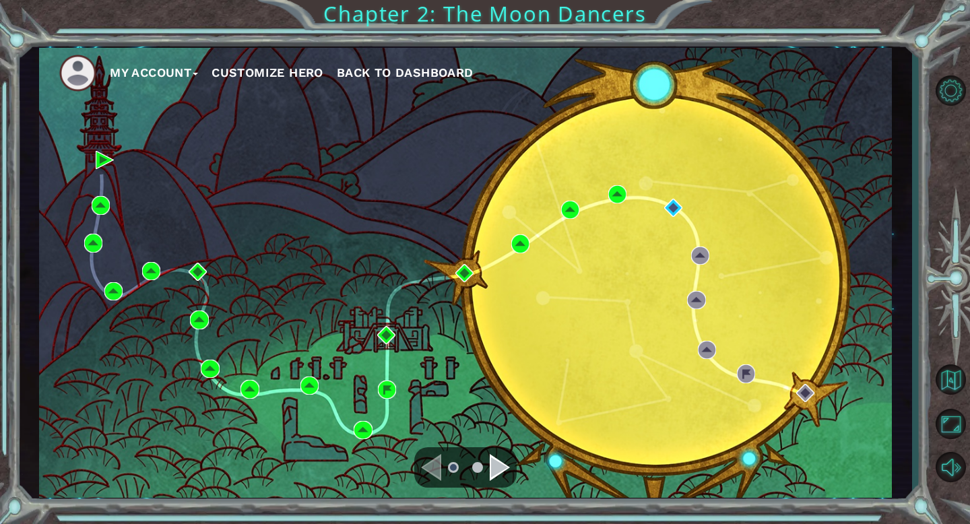
click at [416, 73] on span "Back to Dashboard" at bounding box center [405, 72] width 137 height 14
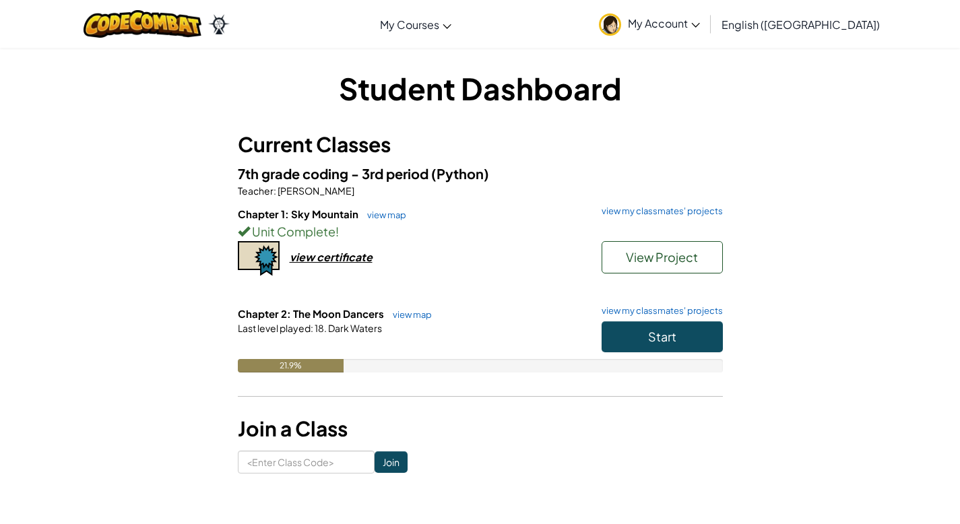
click at [700, 21] on span "My Account" at bounding box center [664, 23] width 72 height 14
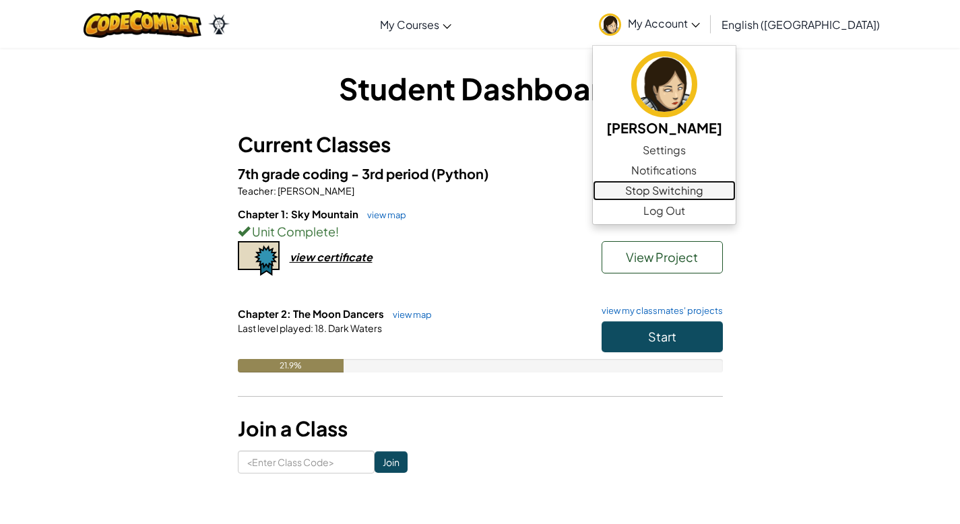
click at [735, 185] on link "Stop Switching" at bounding box center [664, 190] width 143 height 20
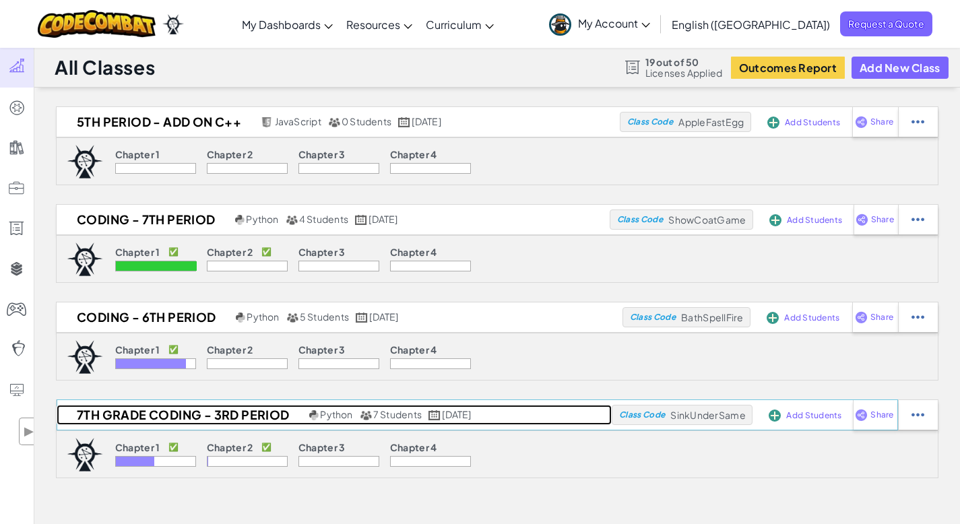
click at [171, 411] on h2 "7th grade coding - 3rd period" at bounding box center [181, 415] width 249 height 20
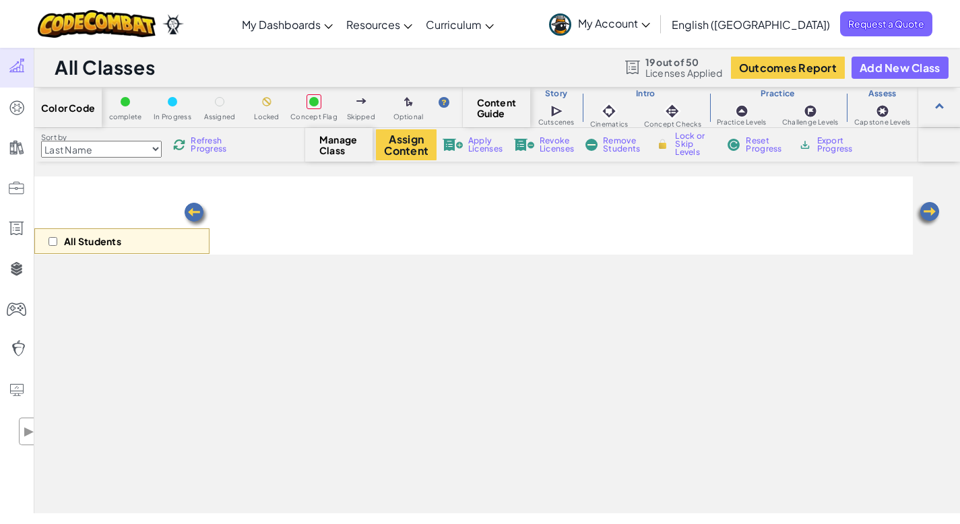
select select "5d8a57abe8919b28d5113af1"
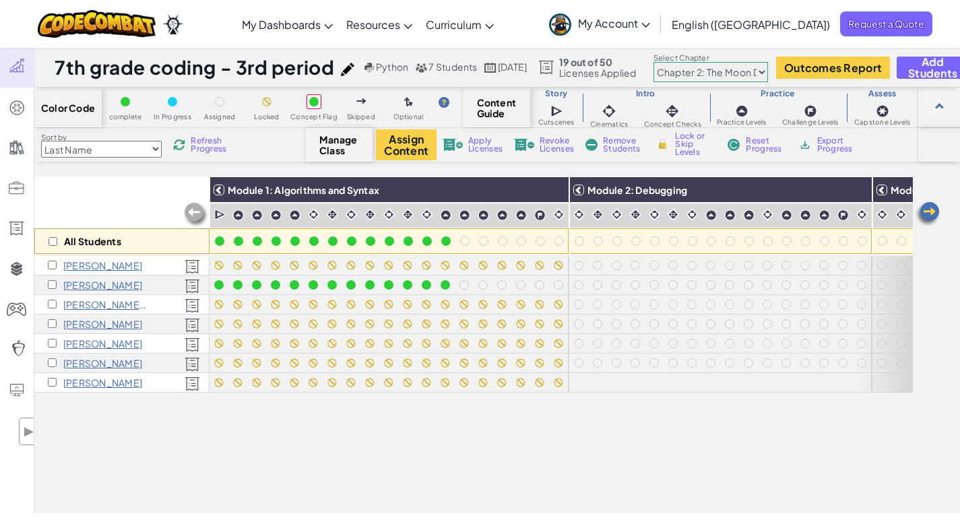
click at [141, 79] on h1 "7th grade coding - 3rd period" at bounding box center [194, 68] width 279 height 26
click at [140, 69] on h1 "7th grade coding - 3rd period" at bounding box center [194, 68] width 279 height 26
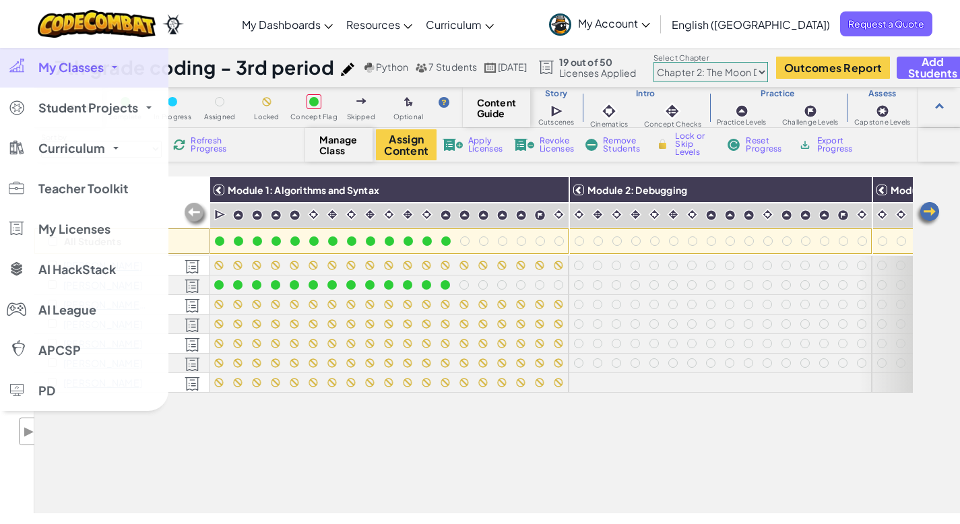
click at [67, 54] on link "My Classes" at bounding box center [84, 67] width 168 height 40
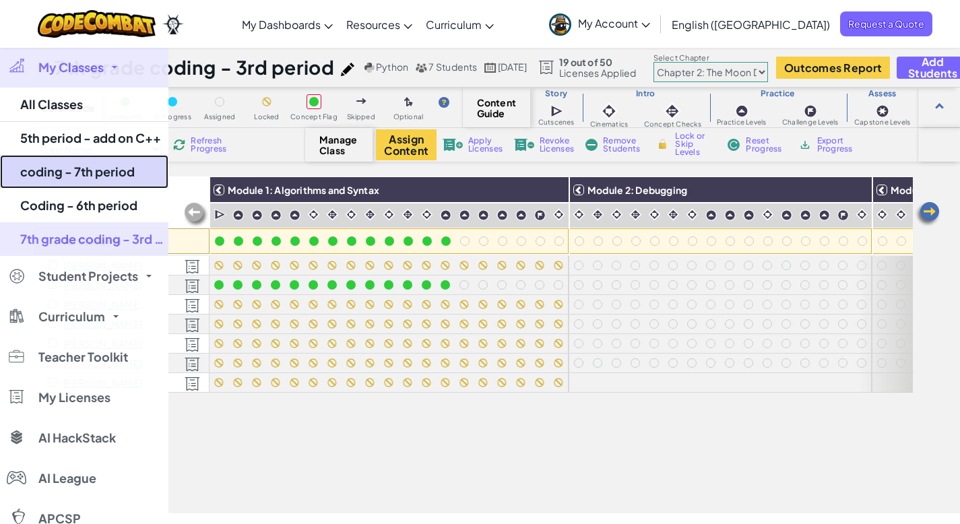
click at [62, 167] on link "coding - 7th period" at bounding box center [84, 172] width 168 height 34
select select "5d8a57abe8919b28d5113af1"
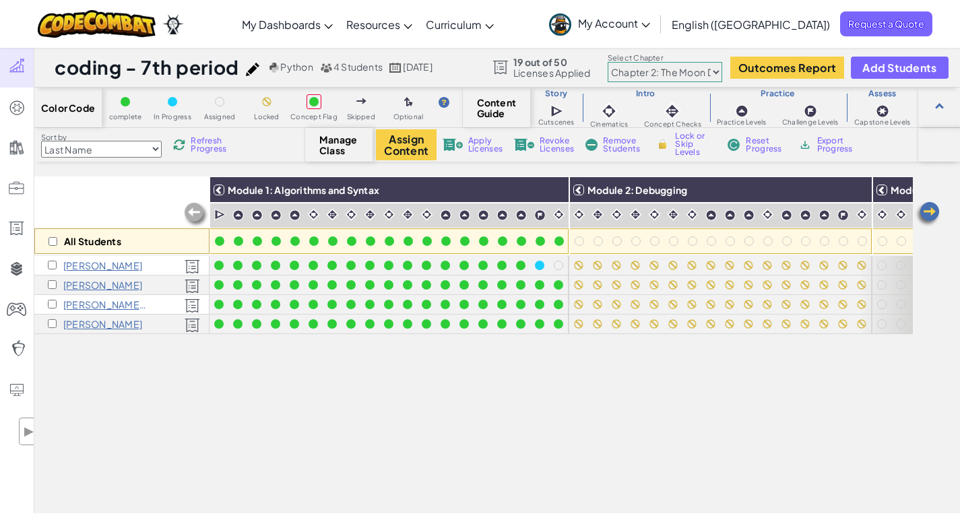
click at [205, 143] on span "Refresh Progress" at bounding box center [212, 145] width 42 height 16
click at [203, 150] on span "Refresh Progress" at bounding box center [212, 145] width 42 height 16
click at [931, 207] on img at bounding box center [927, 214] width 27 height 27
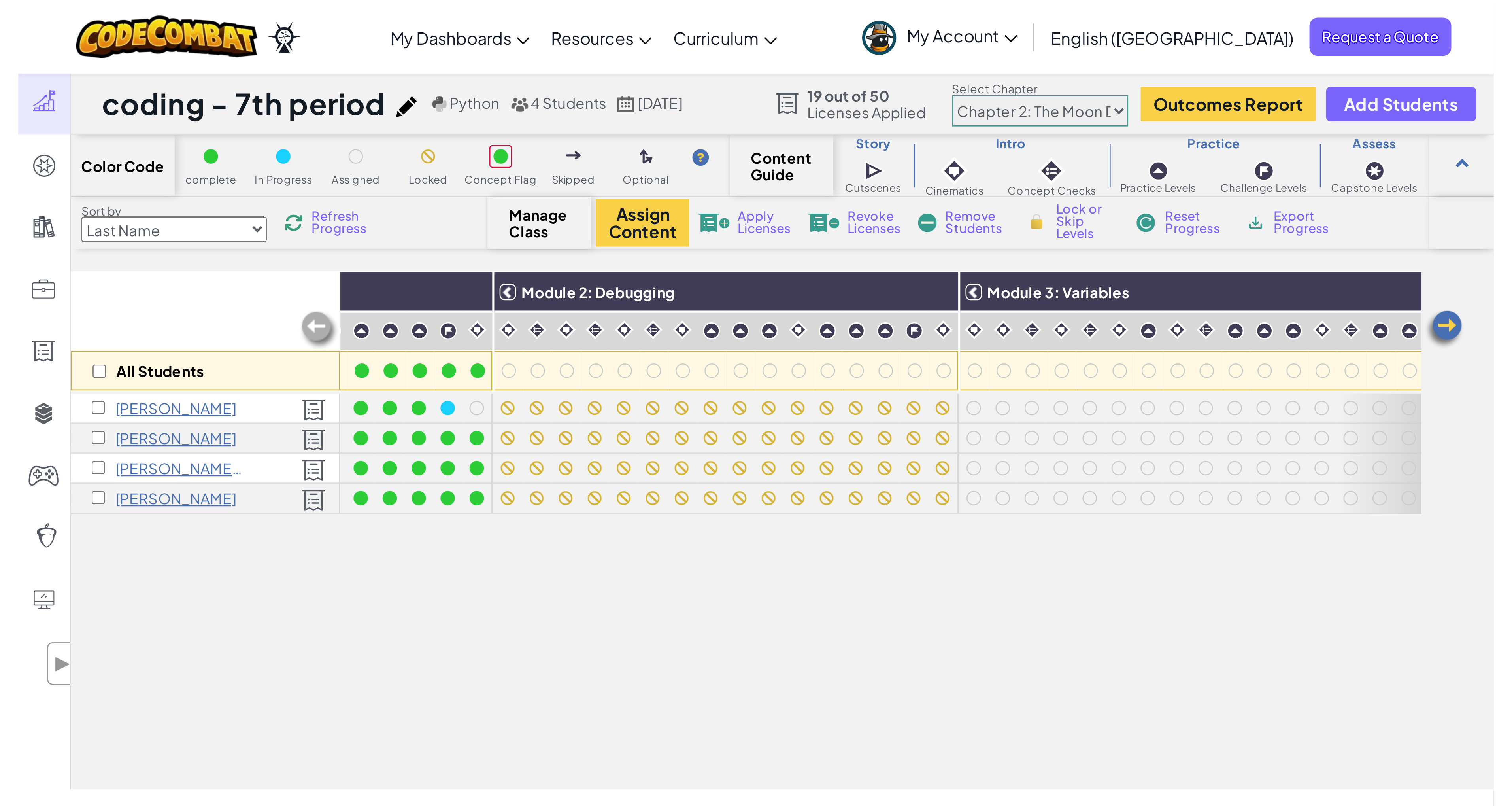
scroll to position [0, 158]
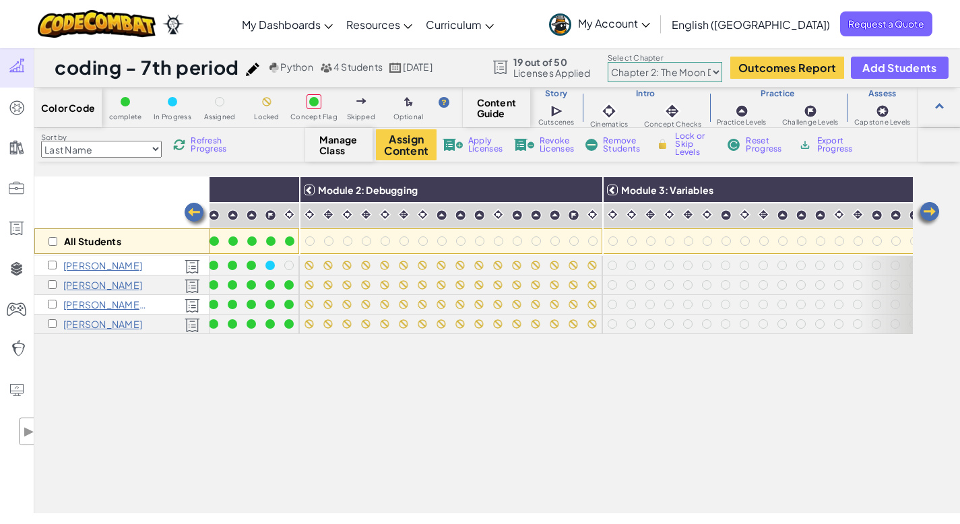
click at [304, 419] on div "All Students Module 1: Algorithms and Syntax Module 2: Debugging Module 3: Vari…" at bounding box center [473, 270] width 878 height 457
